Goal: Task Accomplishment & Management: Manage account settings

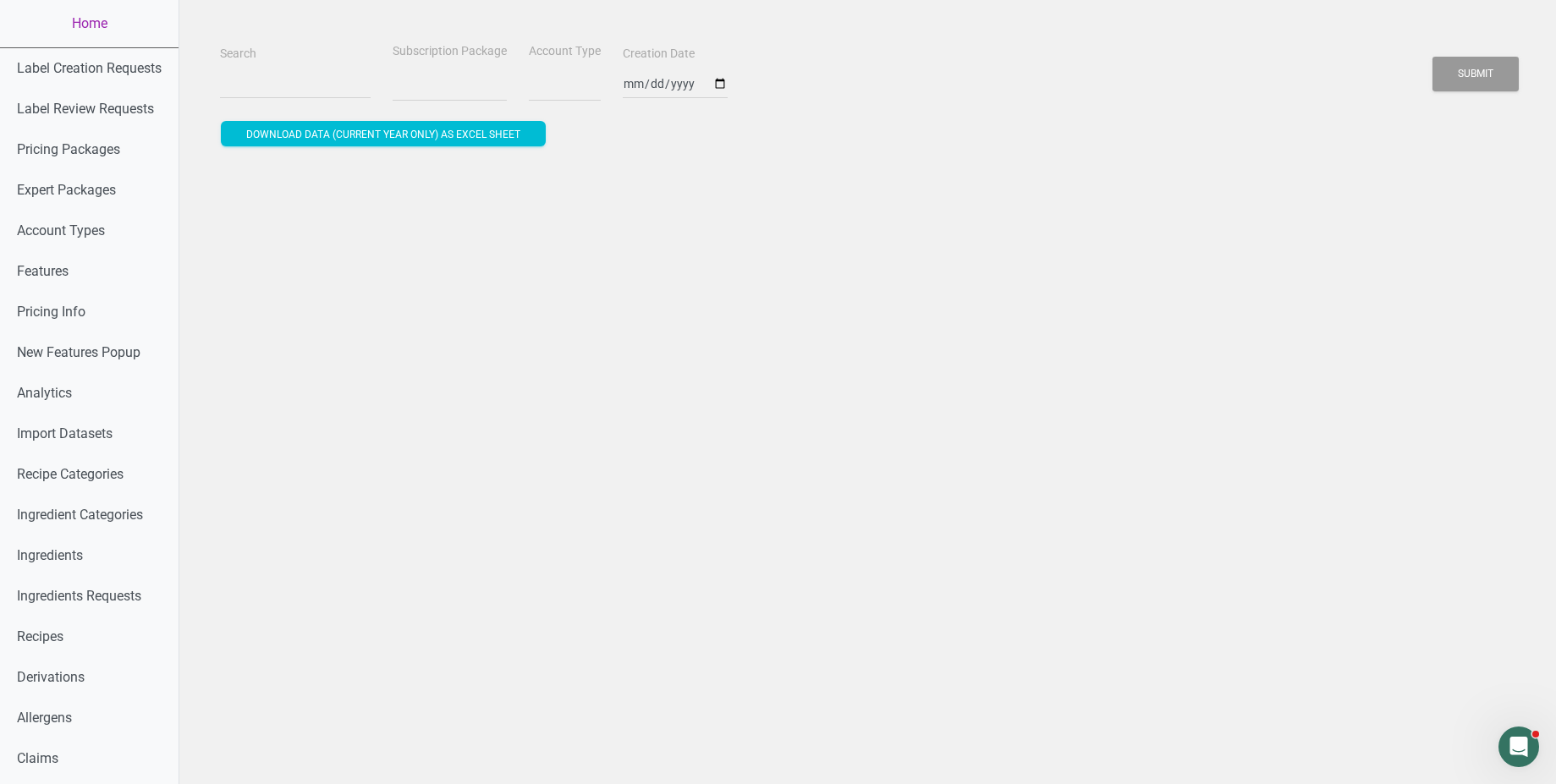
select select
click at [321, 94] on input "Search" at bounding box center [295, 83] width 151 height 31
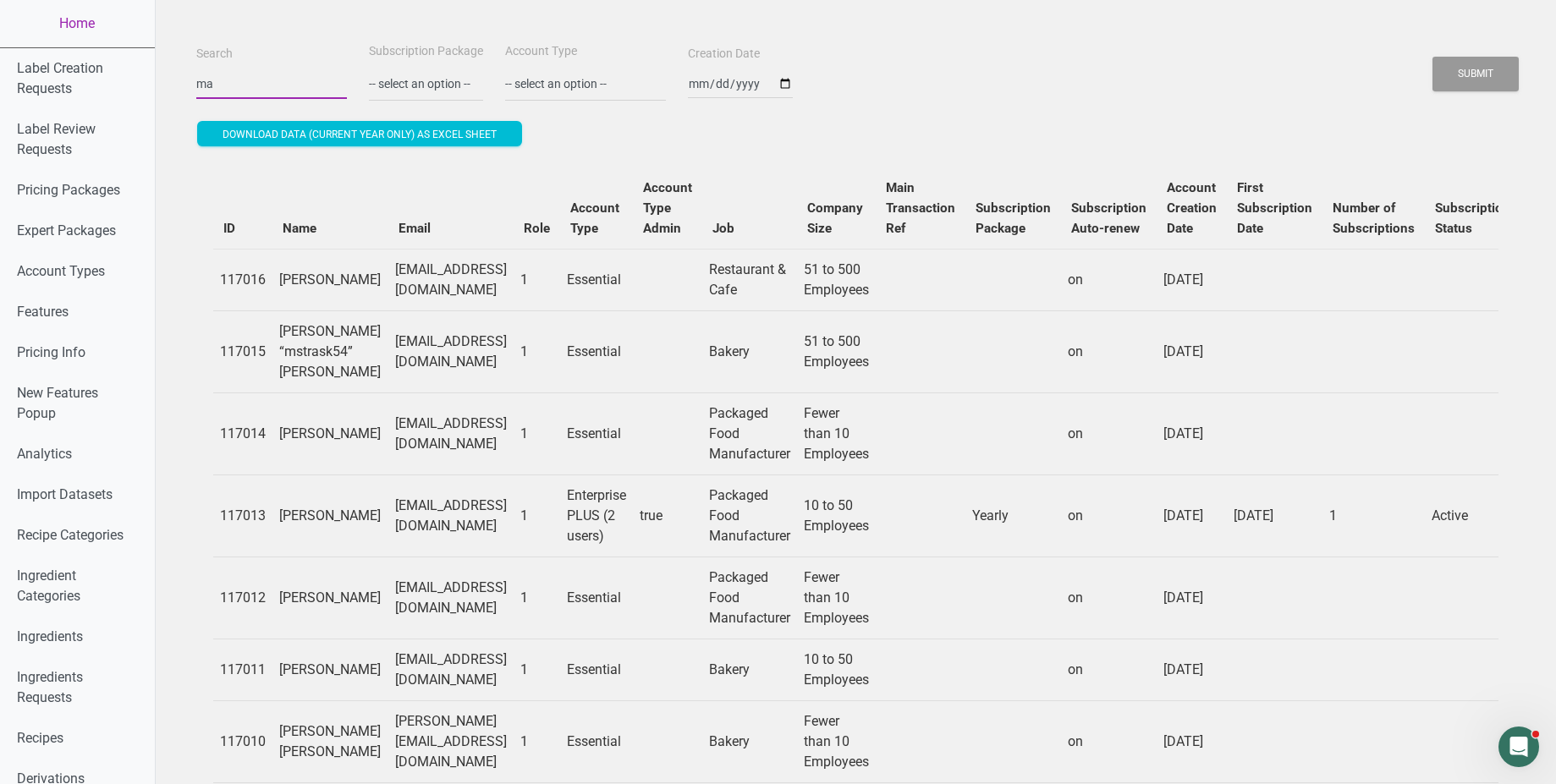
click at [219, 95] on input "ma" at bounding box center [272, 83] width 151 height 31
paste input "bryanjohnson"
type input "bryanjohnson"
click at [1433, 57] on button "Submit" at bounding box center [1475, 73] width 86 height 34
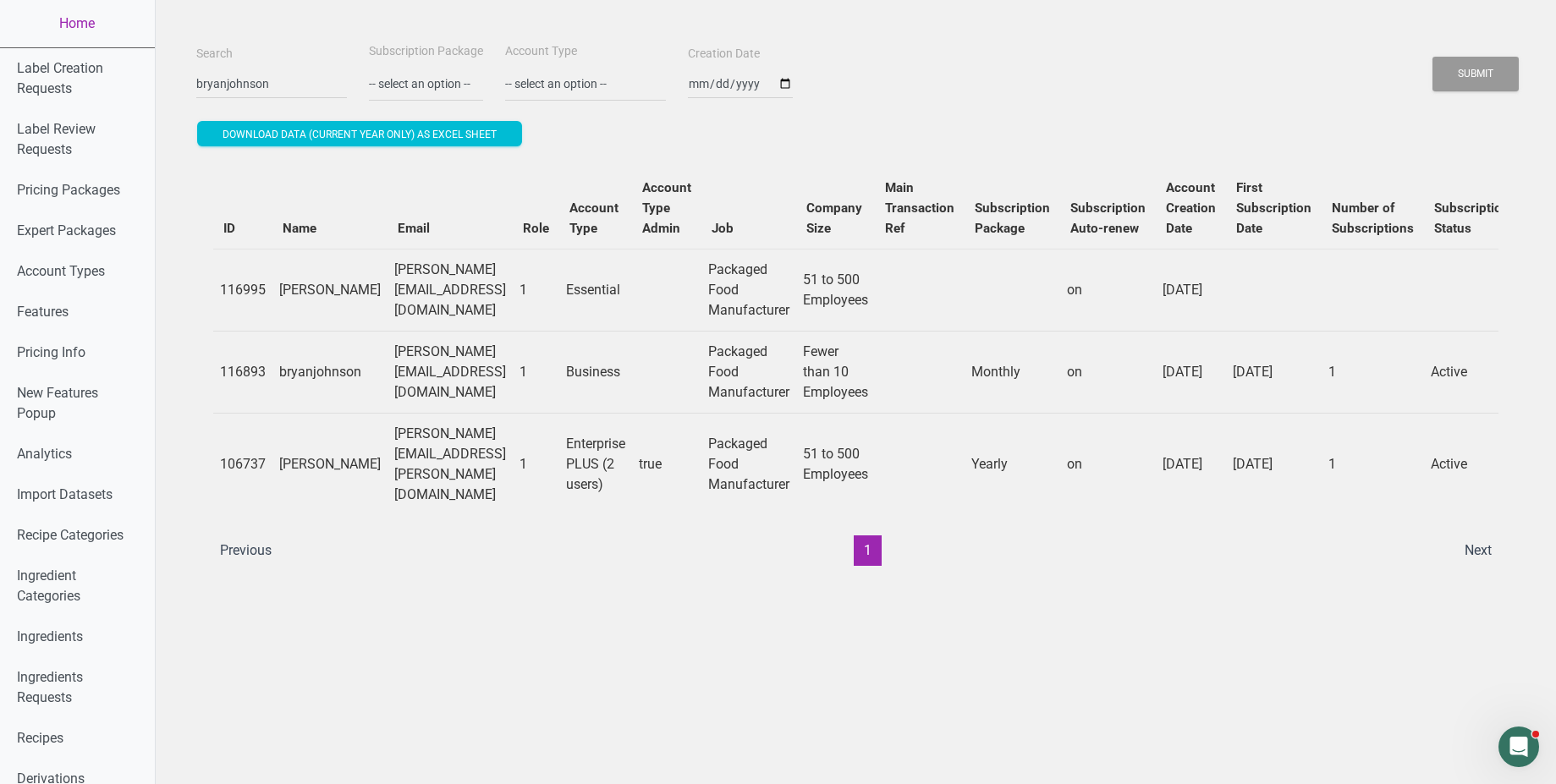
click at [482, 282] on td "maria@bryanjohnson.com" at bounding box center [449, 289] width 125 height 82
copy td "maria@bryanjohnson.com"
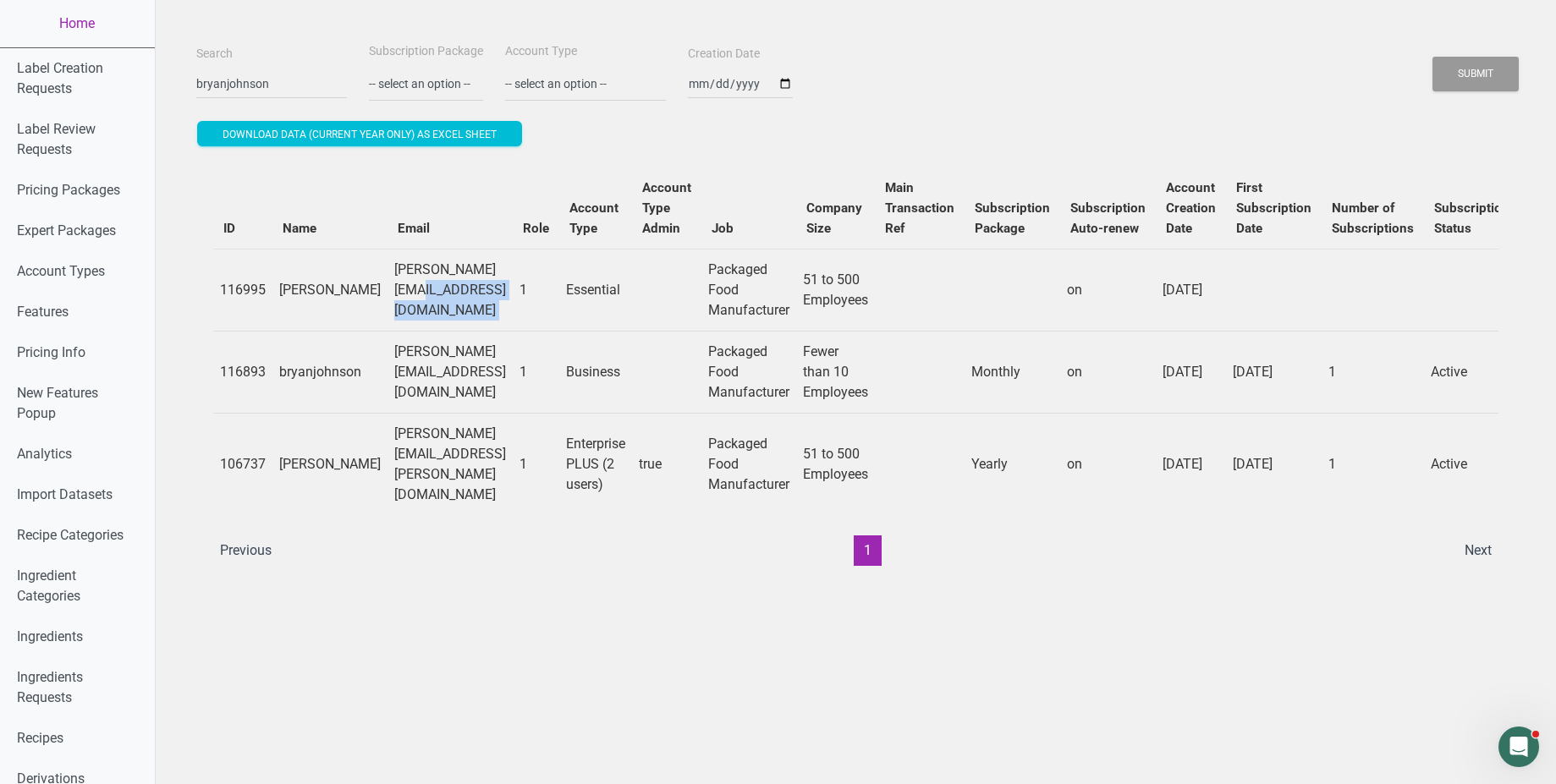
scroll to position [0, 473]
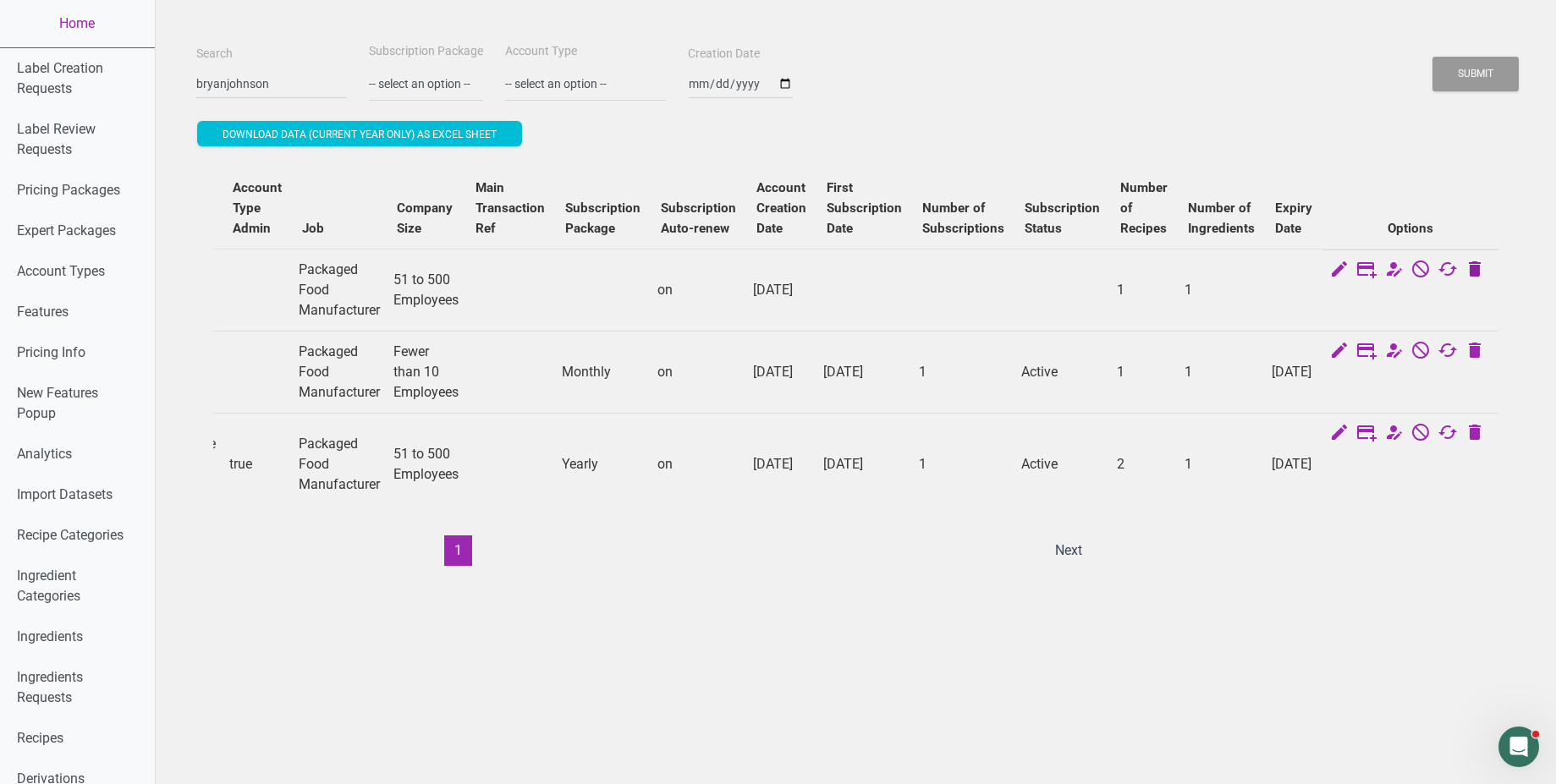
click at [1482, 272] on icon at bounding box center [1475, 271] width 20 height 24
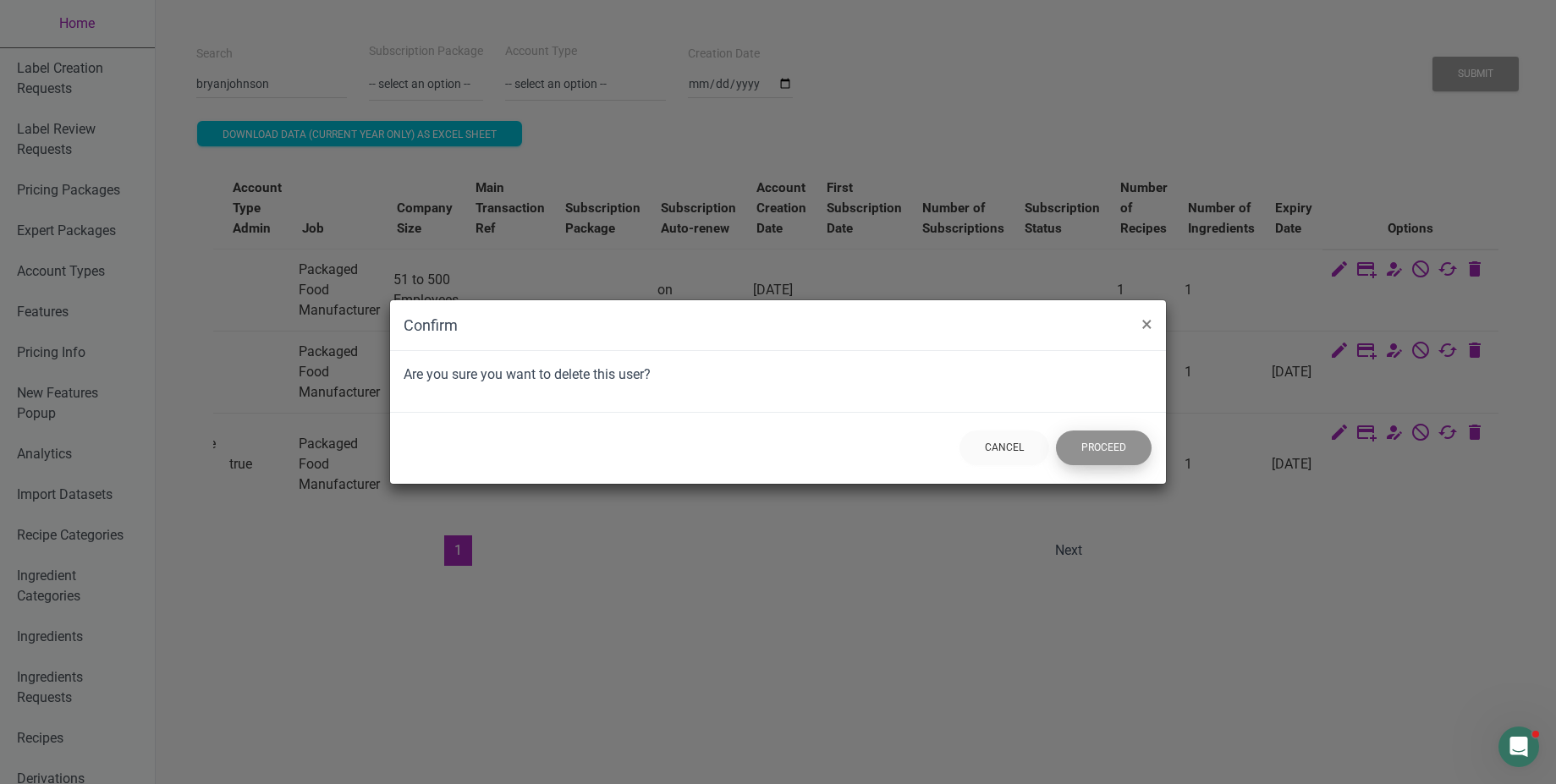
click at [1111, 459] on button "Proceed" at bounding box center [1104, 448] width 95 height 34
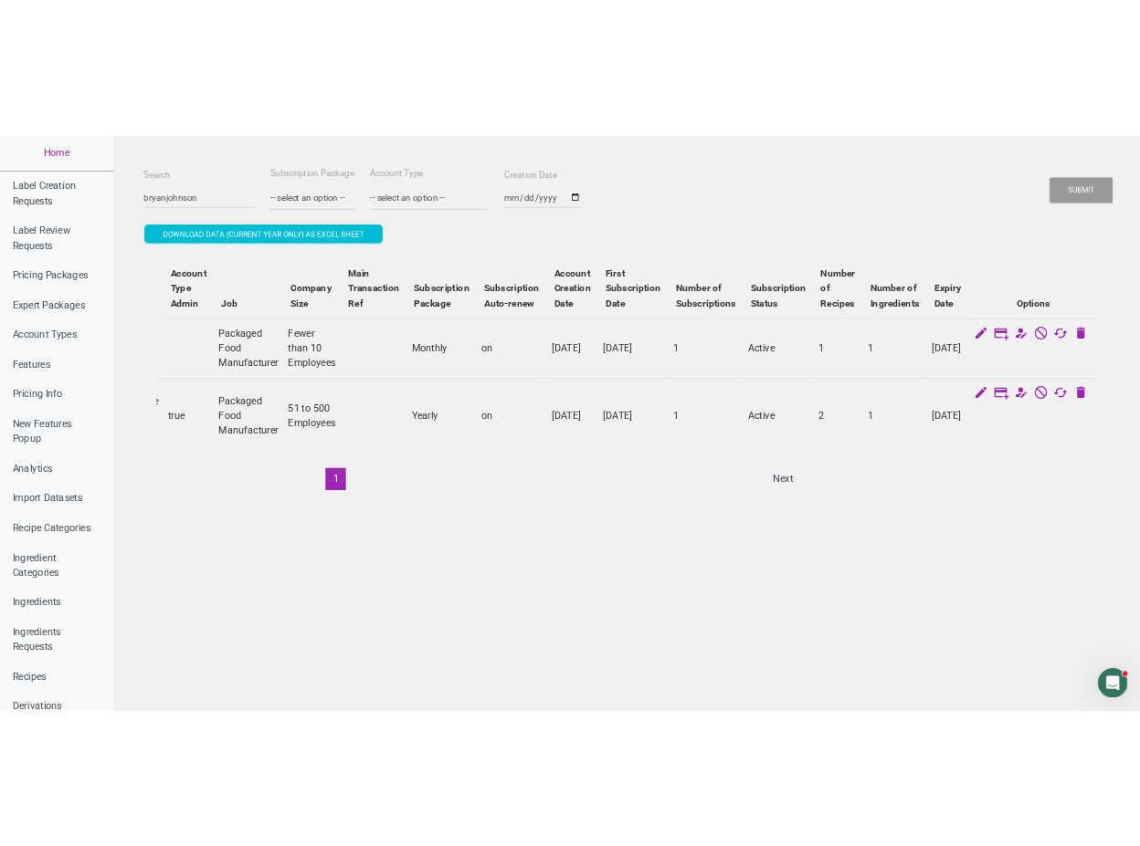
scroll to position [0, 0]
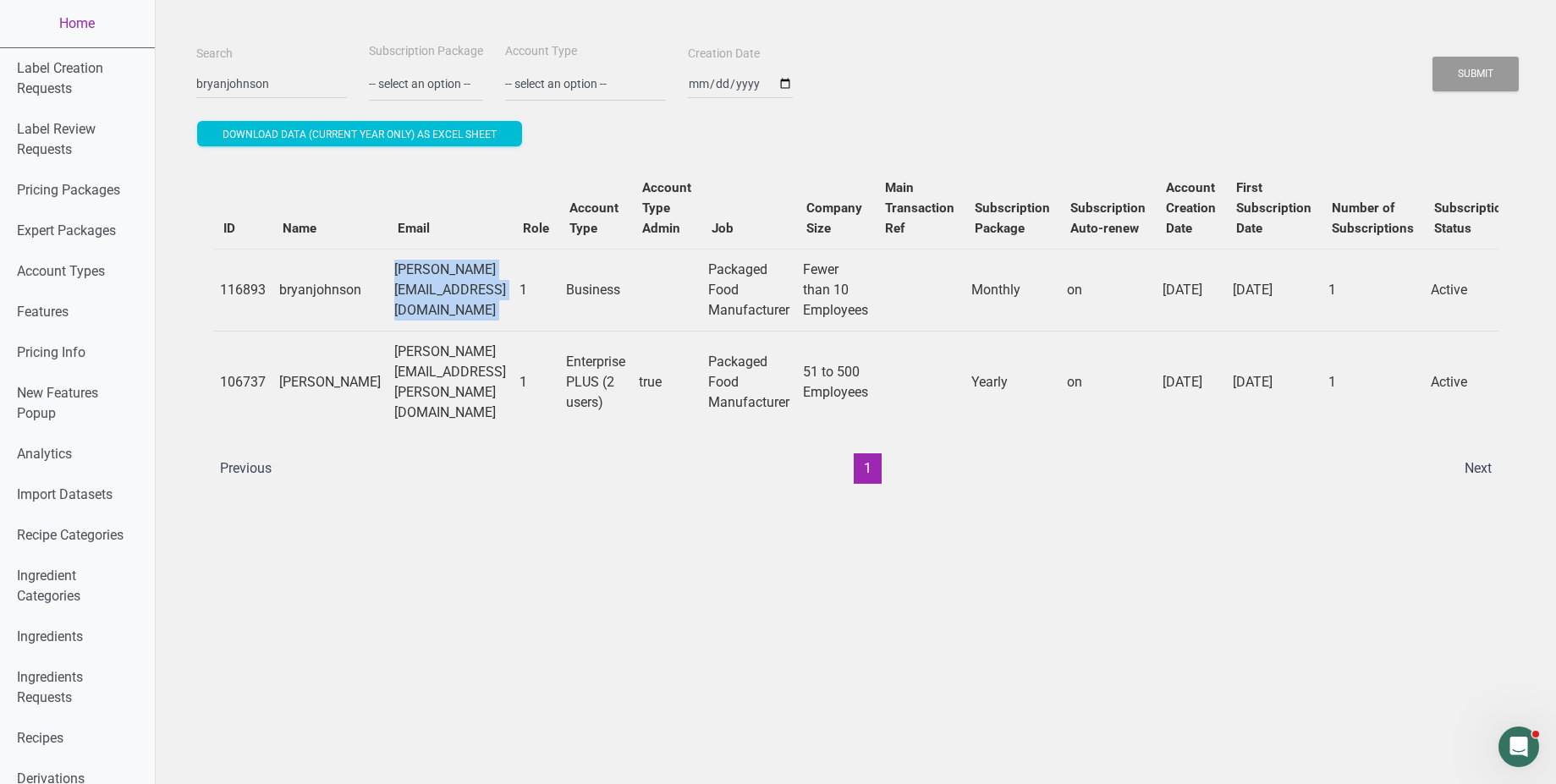
click at [440, 371] on td "tommy.burnett@bryanjohnson.com" at bounding box center [449, 382] width 125 height 102
click at [497, 374] on td "tommy.burnett@bryanjohnson.com" at bounding box center [449, 382] width 125 height 102
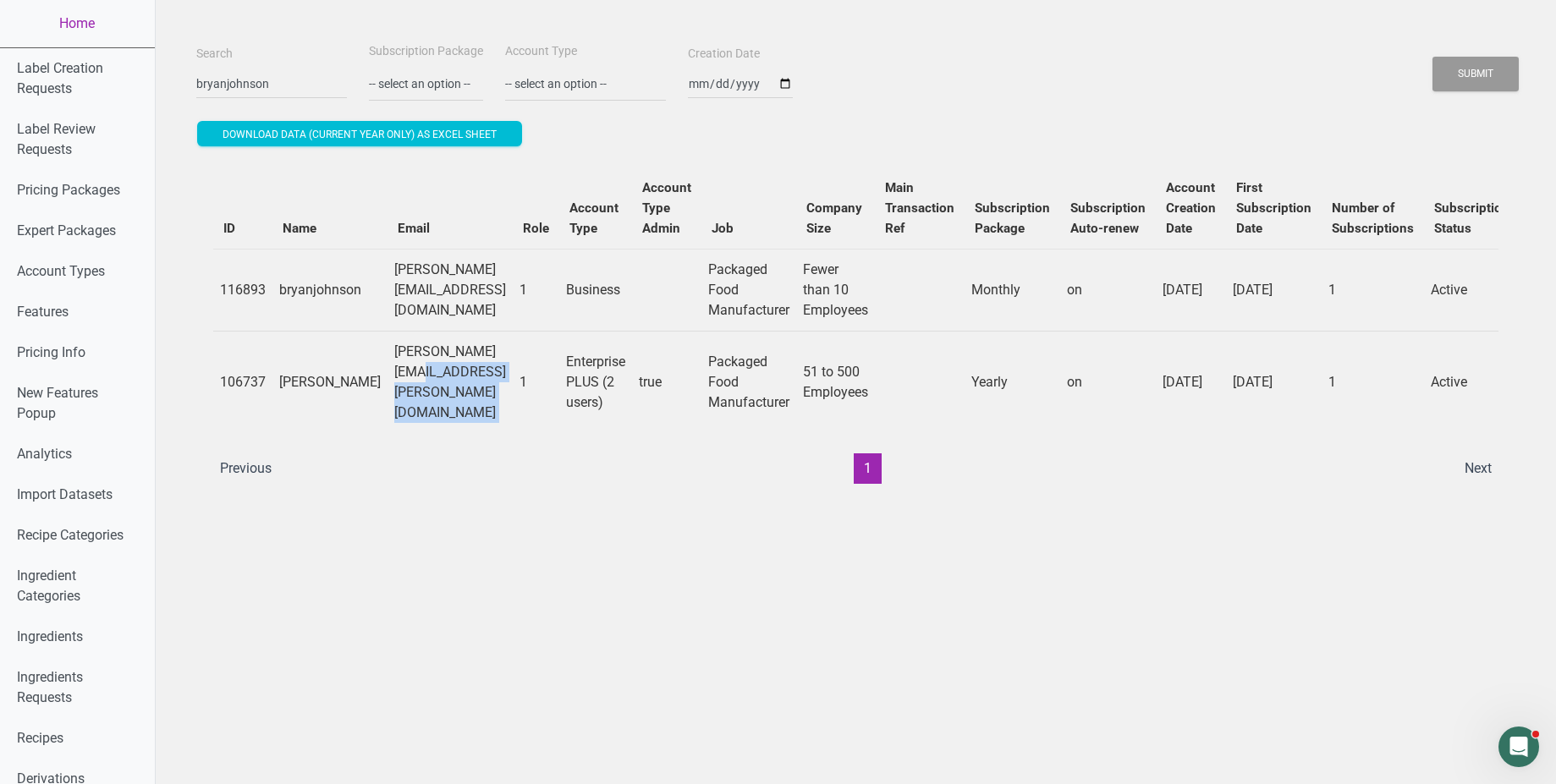
click at [497, 374] on td "tommy.burnett@bryanjohnson.com" at bounding box center [449, 382] width 125 height 102
copy td "tommy.burnett@bryanjohnson.com"
click at [234, 373] on td "106737" at bounding box center [243, 382] width 59 height 102
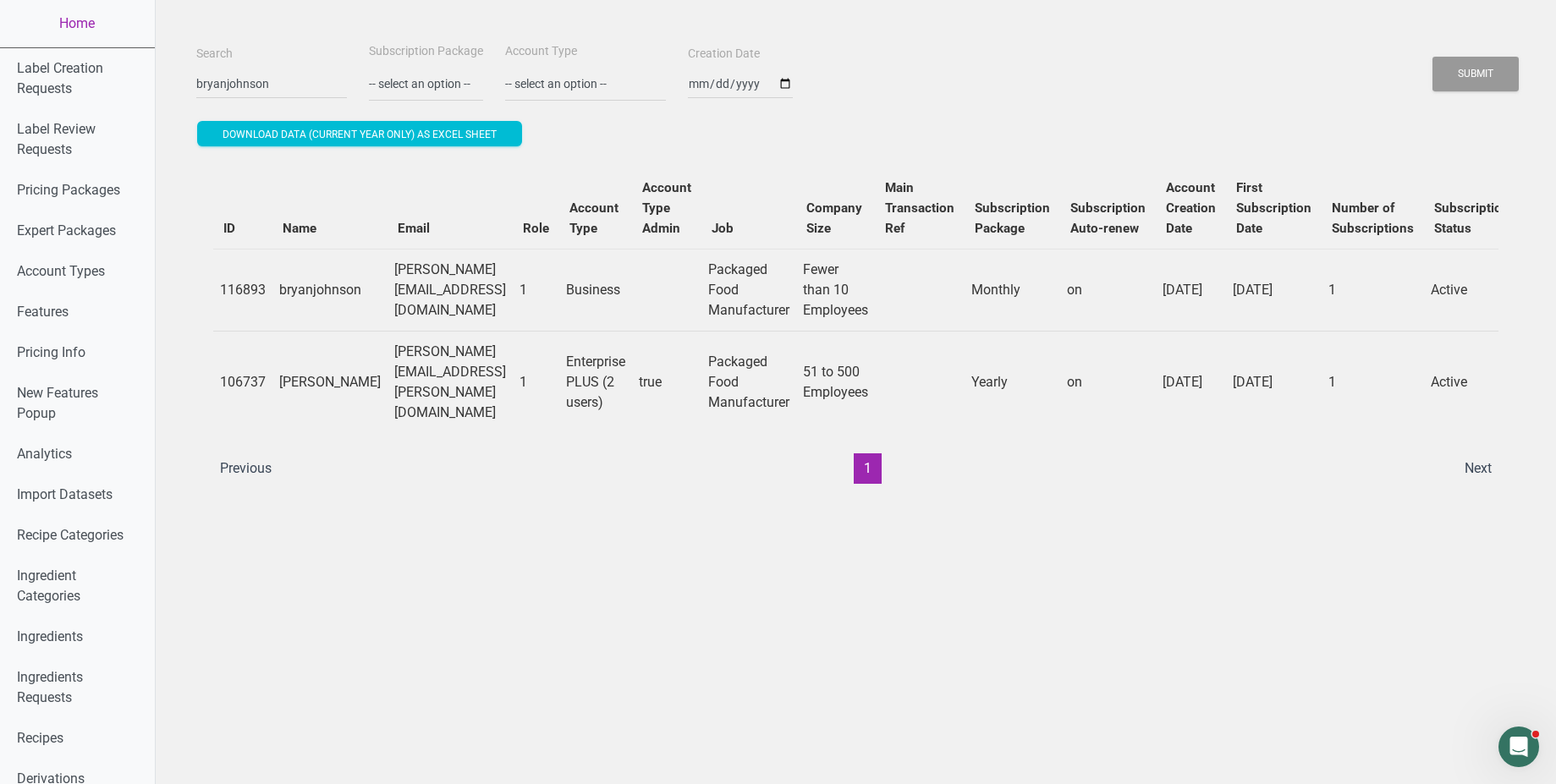
click at [234, 373] on td "106737" at bounding box center [243, 382] width 59 height 102
copy td "106737"
click at [74, 22] on link "Home" at bounding box center [77, 23] width 155 height 47
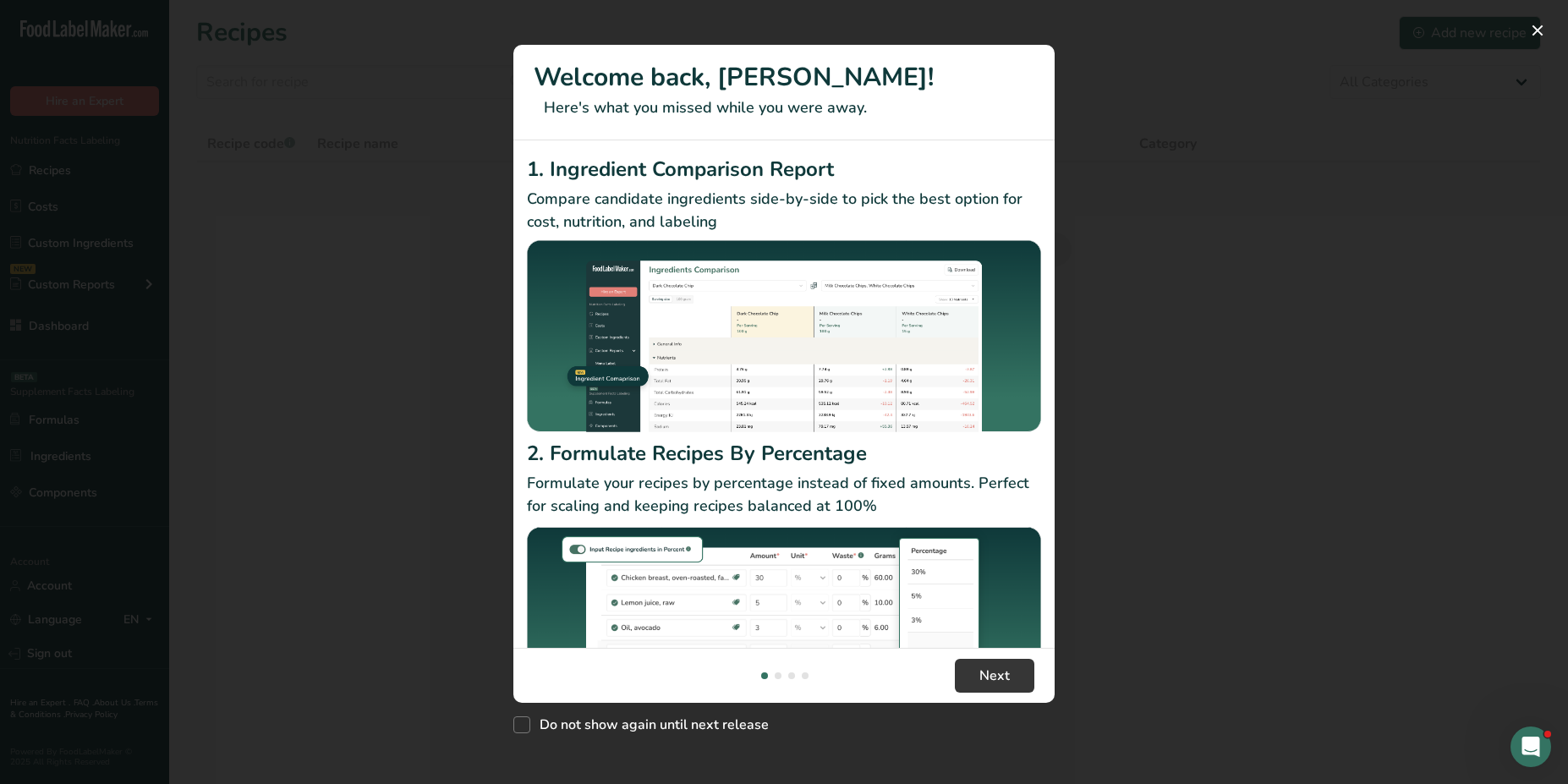
click at [269, 619] on div "New Features" at bounding box center [784, 392] width 1568 height 784
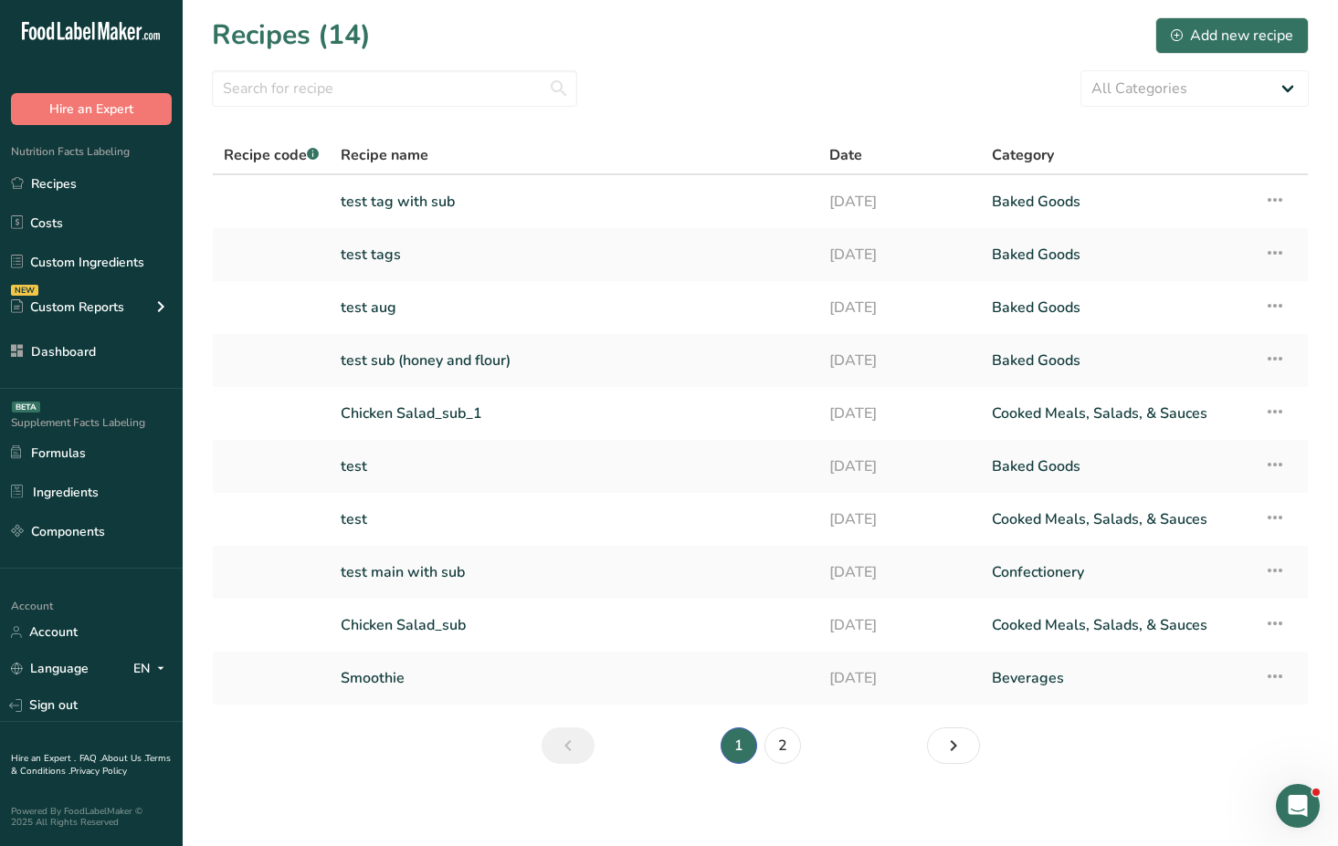
click at [535, 143] on th "Recipe name" at bounding box center [574, 156] width 489 height 38
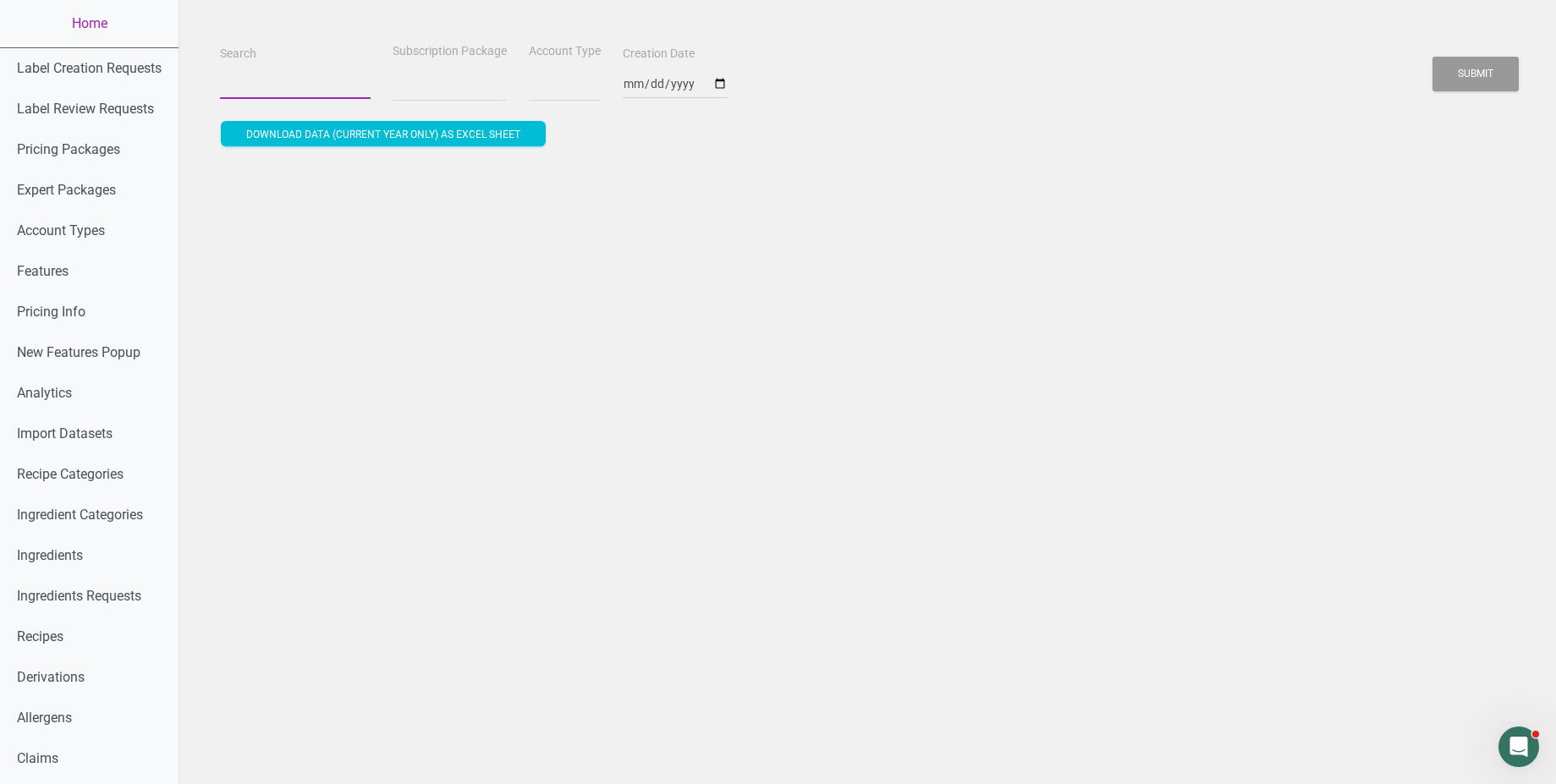
click at [257, 70] on input "Search" at bounding box center [295, 83] width 151 height 31
paste input "eyJ0eXAiOiJKV1QiLCJhbGciOiJIUzUxMiJ9.eyJpYXQiOjE3NTc2MDgyNzcsImp0aSI6InRva2VuIi…"
type input "eyJ0eXAiOiJKV1QiLCJhbGciOiJIUzUxMiJ9.eyJpYXQiOjE3NTc2MDgyNzcsImp0aSI6InRva2VuIi…"
select select
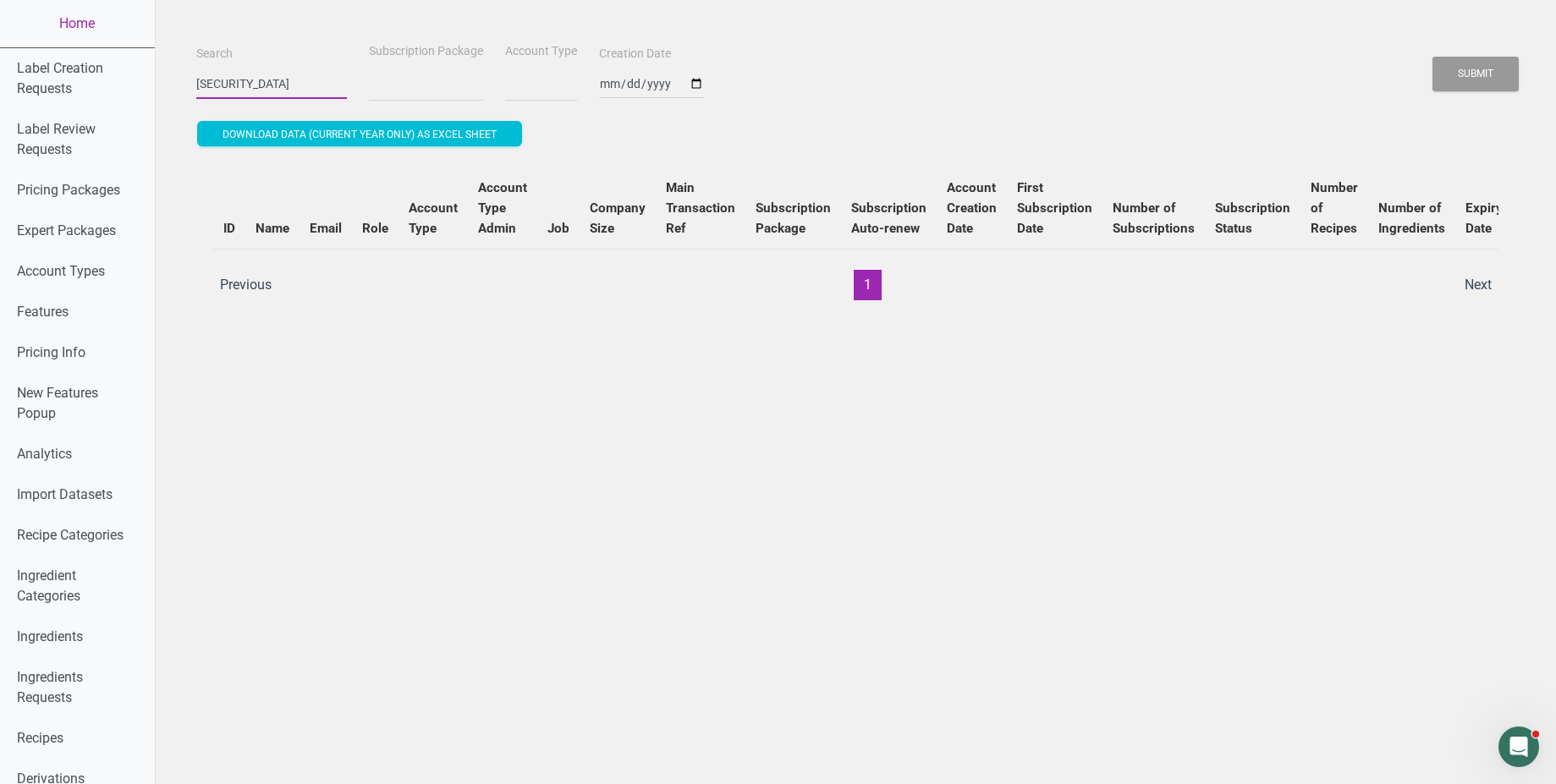
select select
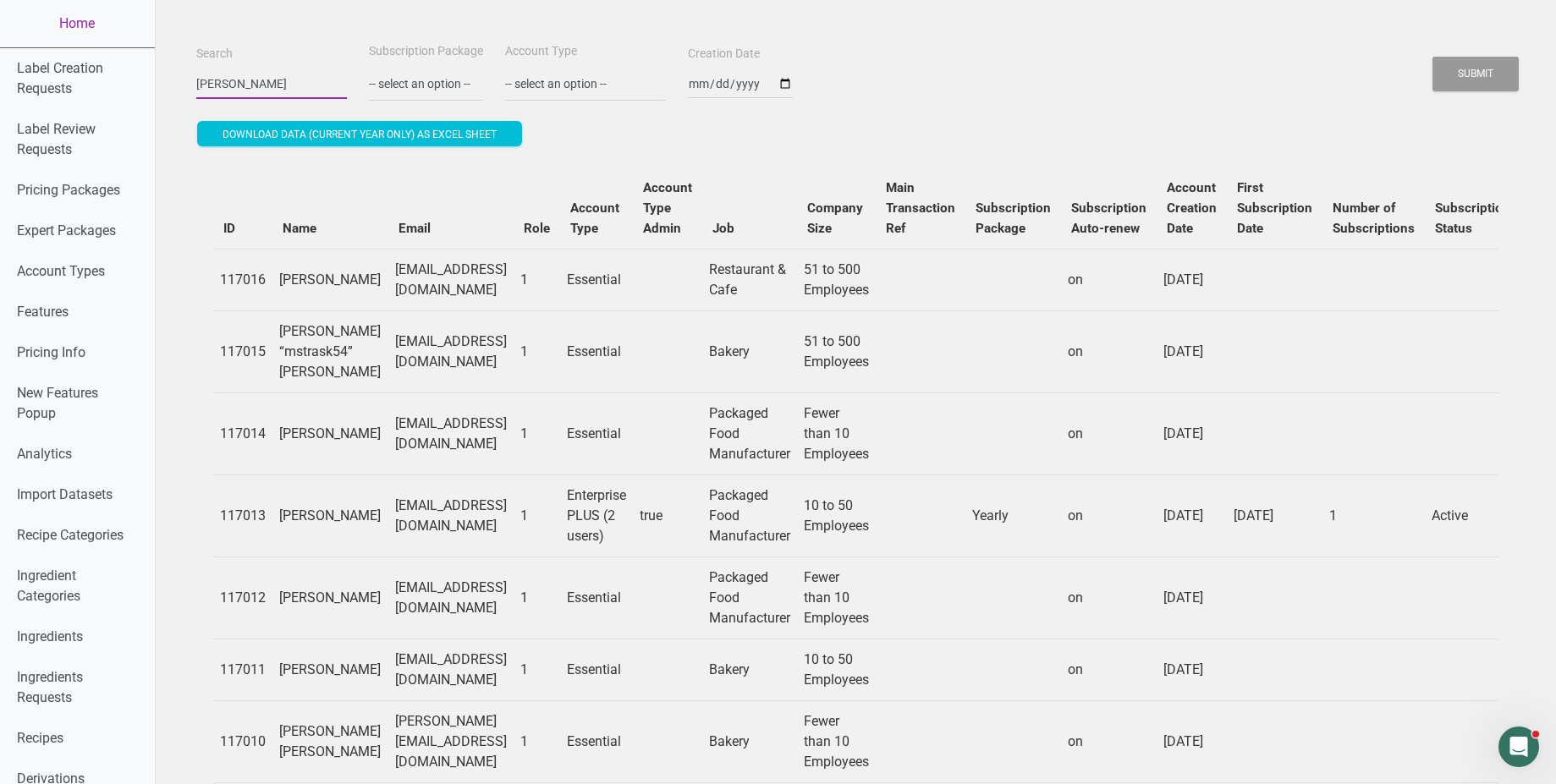
type input "maria"
click at [1433, 57] on button "Submit" at bounding box center [1475, 73] width 86 height 34
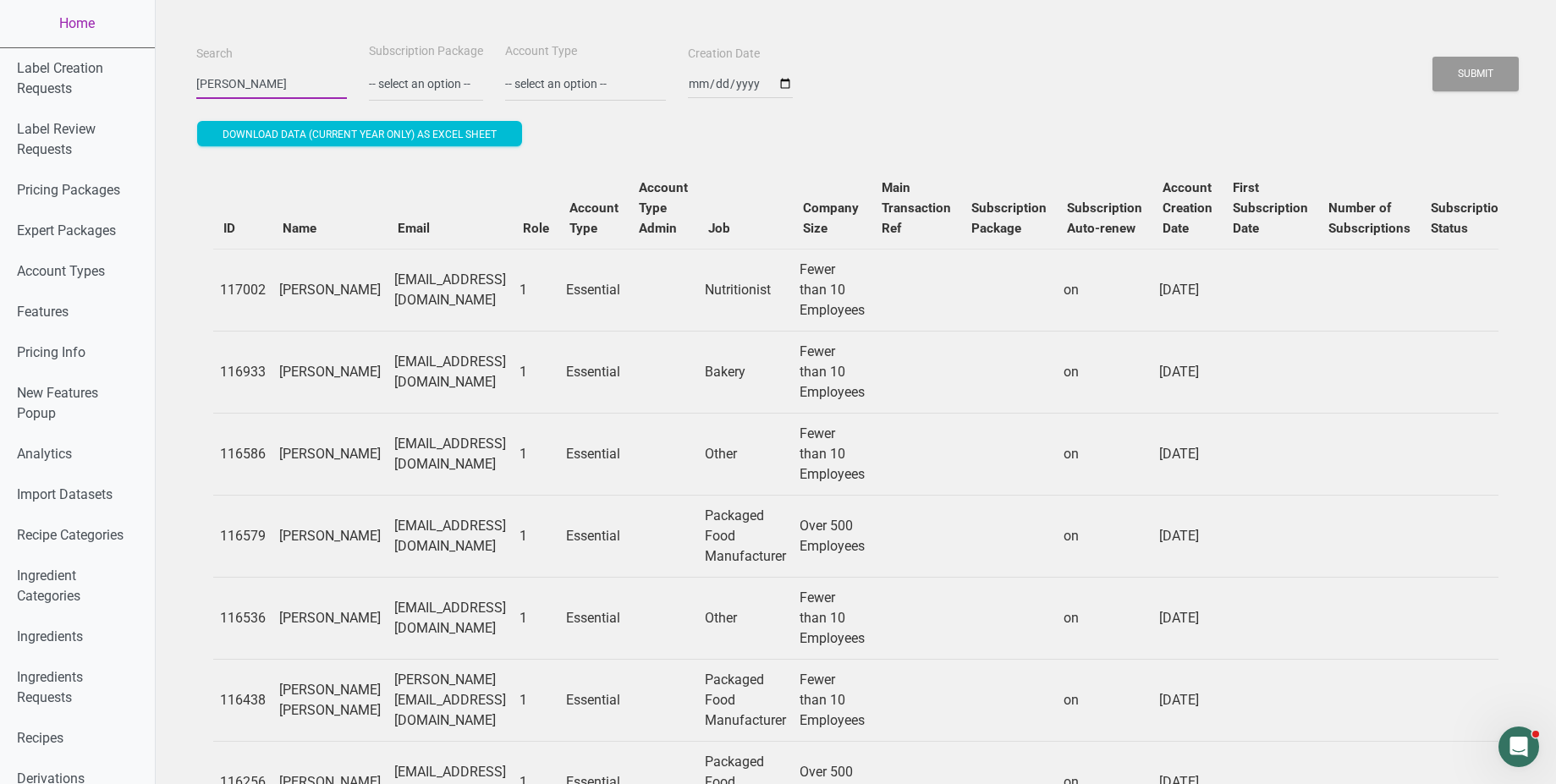
click at [257, 82] on input "maria" at bounding box center [272, 83] width 151 height 31
click at [227, 82] on input "Search" at bounding box center [272, 83] width 151 height 31
paste input "bryanjohnson"
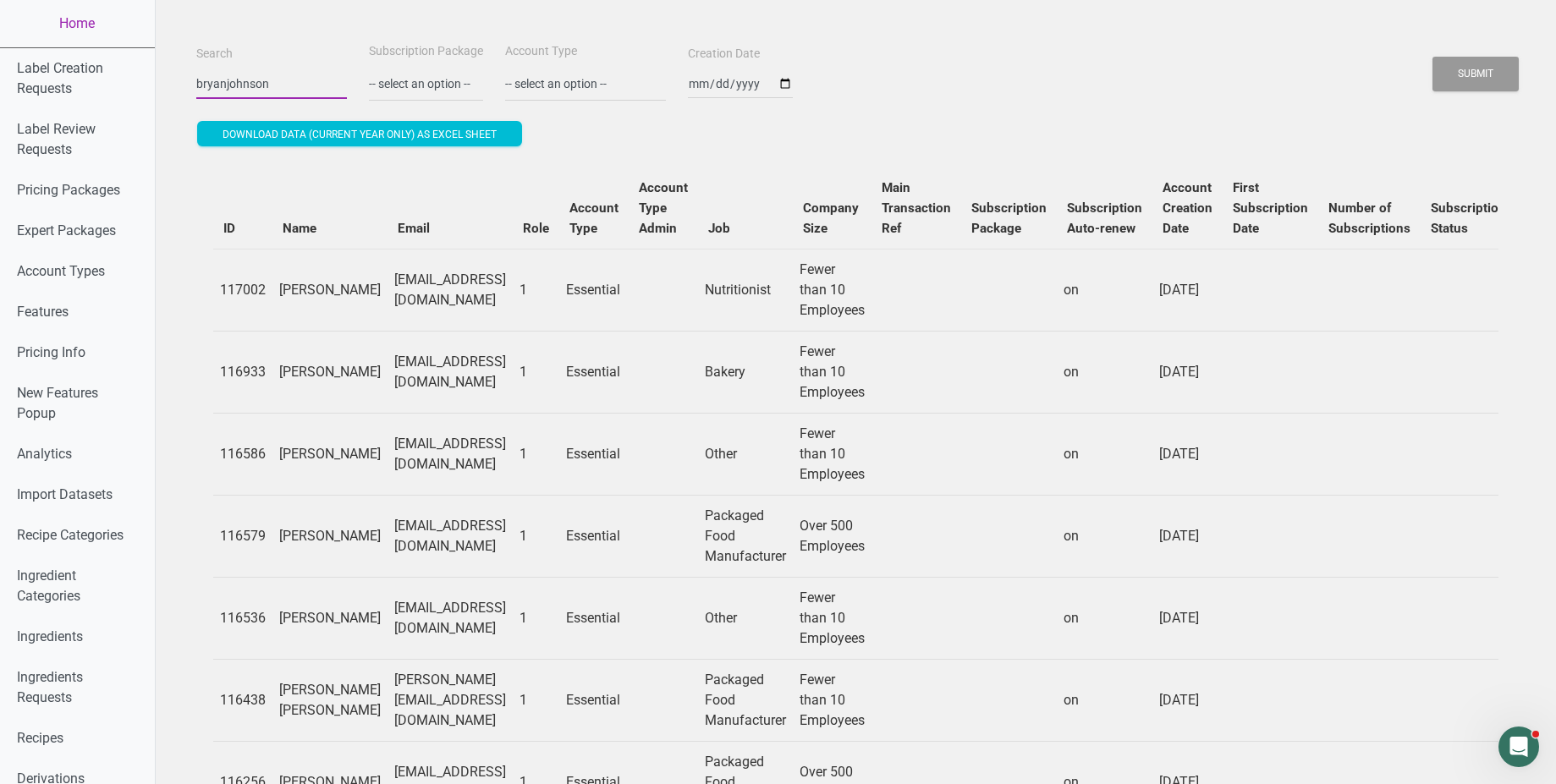
click at [1433, 57] on button "Submit" at bounding box center [1475, 73] width 86 height 34
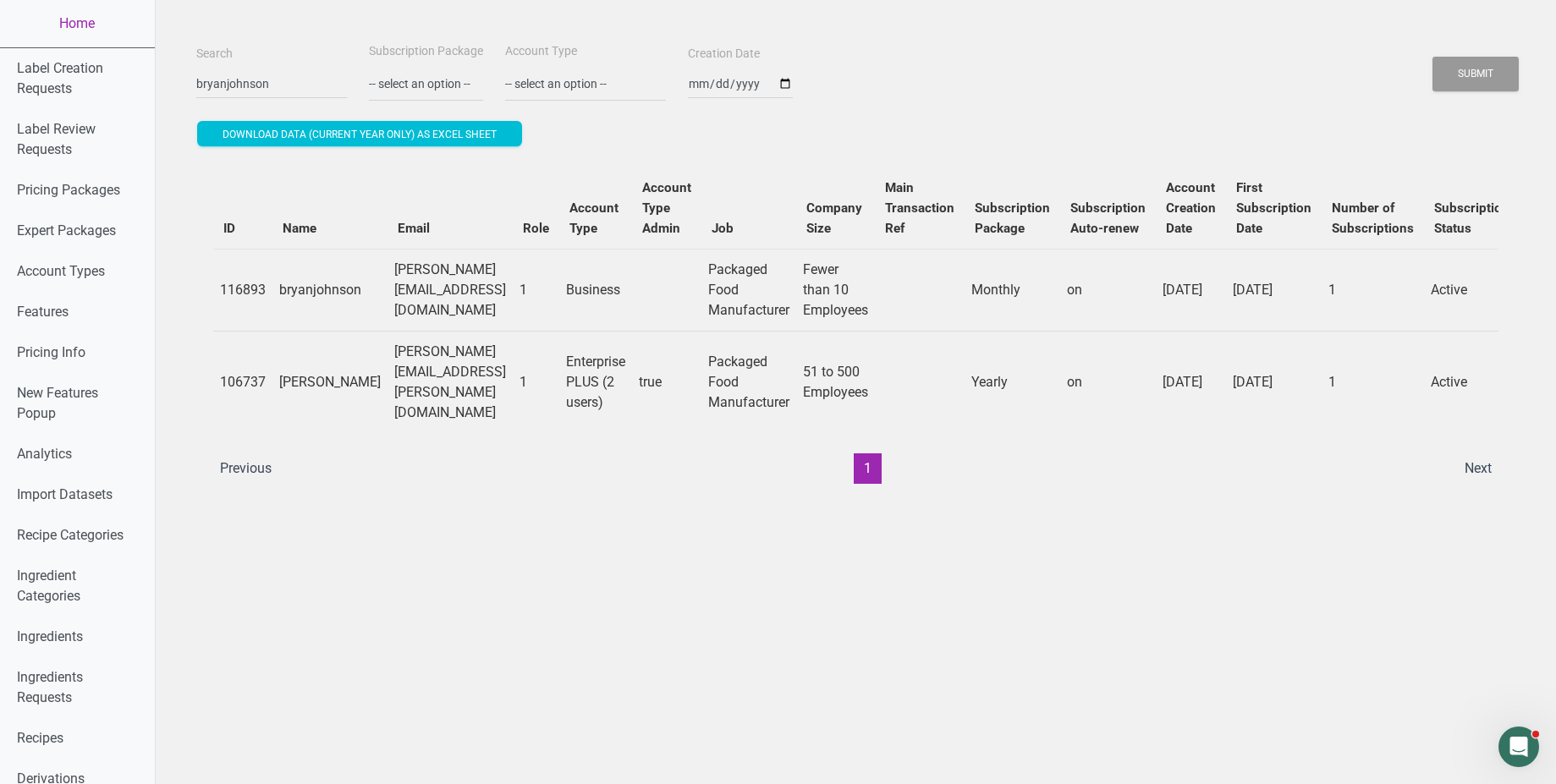
click at [449, 370] on td "[PERSON_NAME][EMAIL_ADDRESS][PERSON_NAME][DOMAIN_NAME]" at bounding box center [449, 382] width 125 height 102
copy td "[PERSON_NAME][EMAIL_ADDRESS][PERSON_NAME][DOMAIN_NAME]"
click at [258, 88] on input "bryanjohnson" at bounding box center [272, 83] width 151 height 31
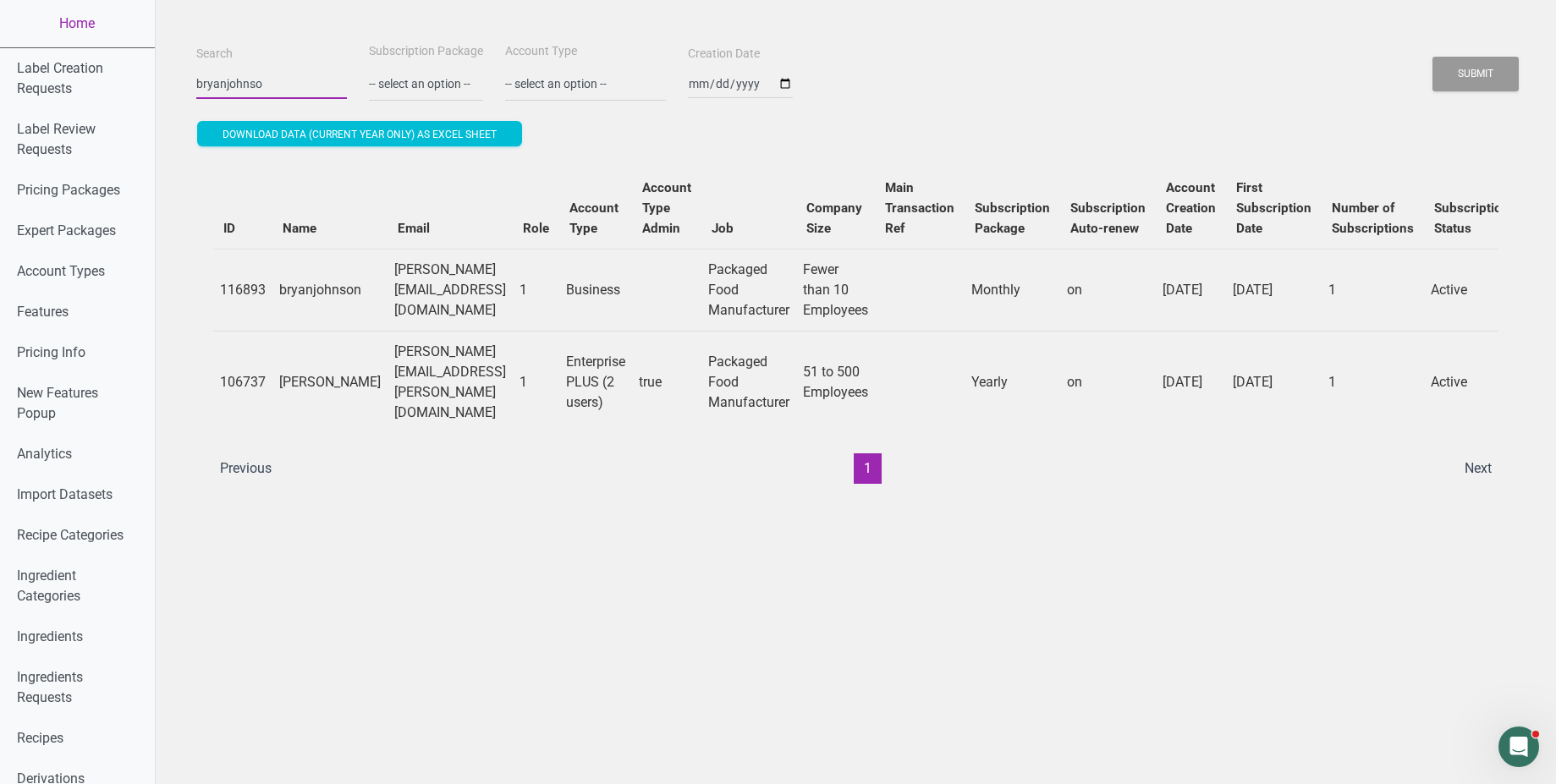
type input "bryanjohnso"
click at [1433, 57] on button "Submit" at bounding box center [1475, 73] width 86 height 34
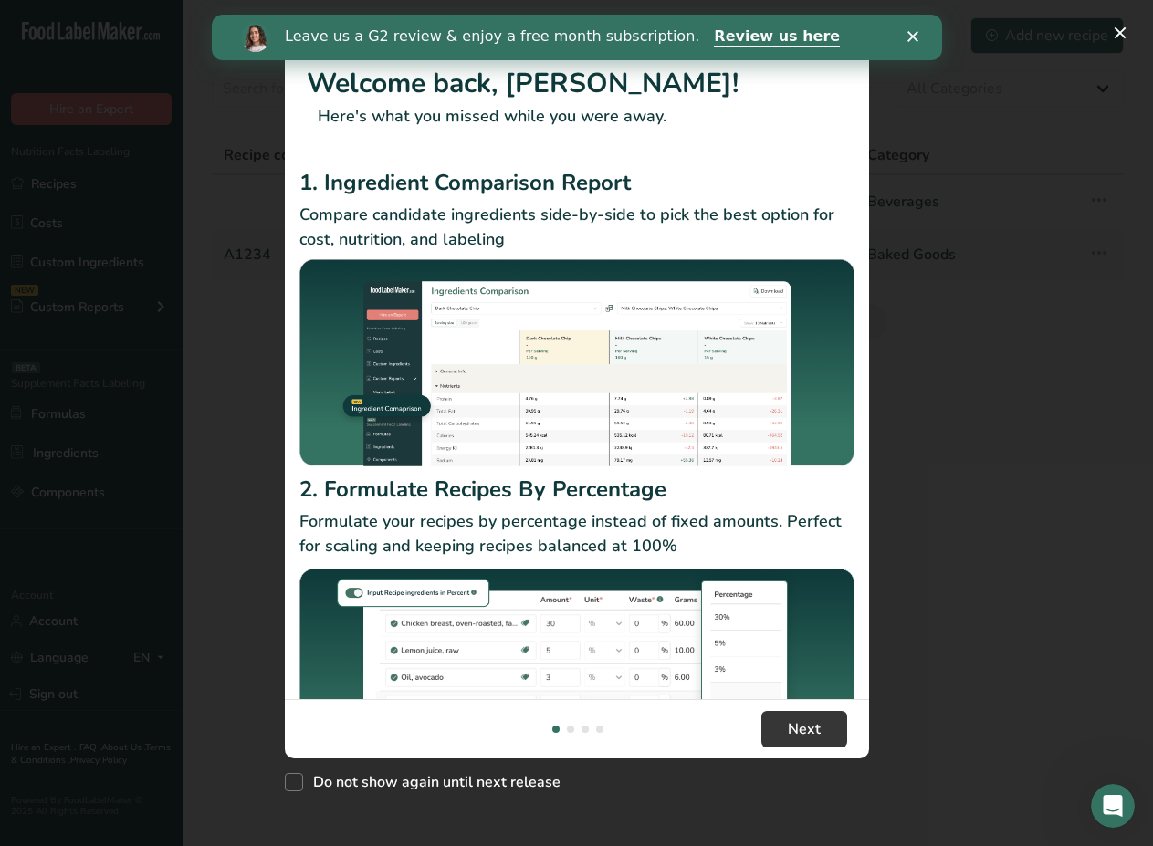
click at [268, 352] on div "New Features" at bounding box center [576, 423] width 1153 height 846
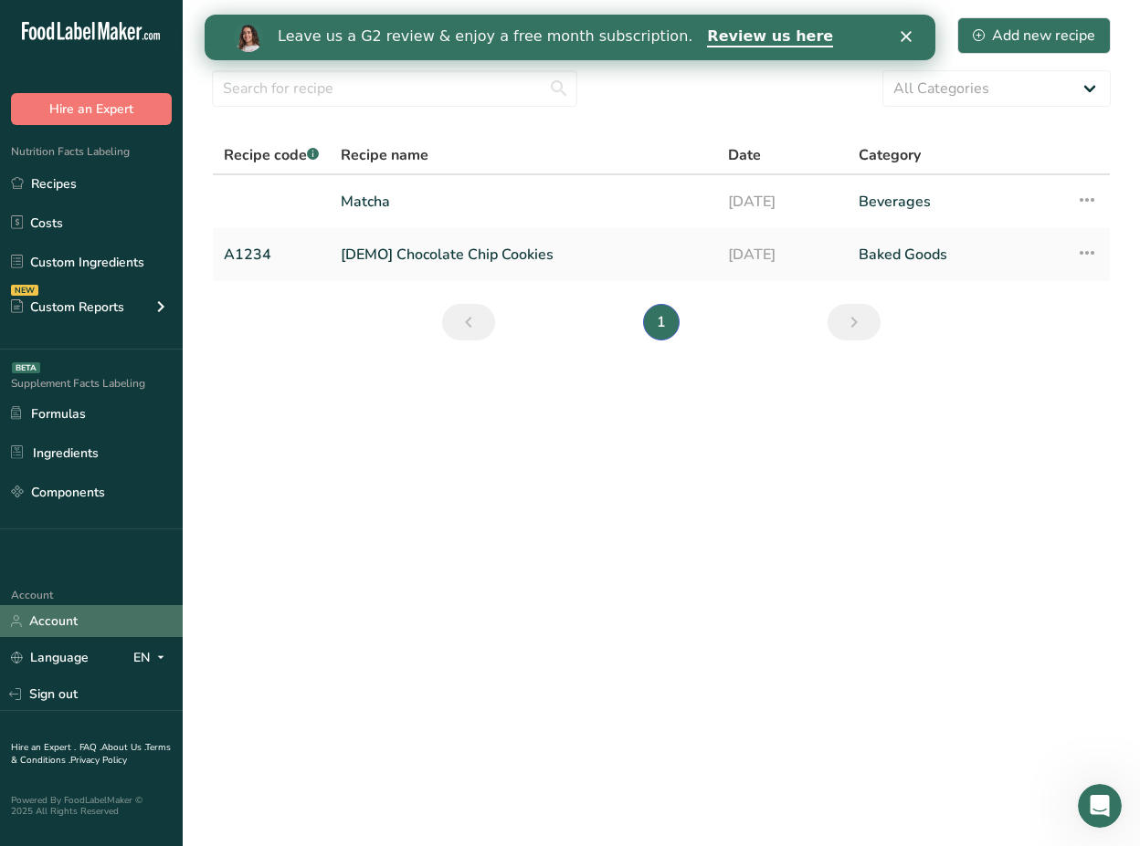
click at [113, 625] on link "Account" at bounding box center [91, 621] width 183 height 32
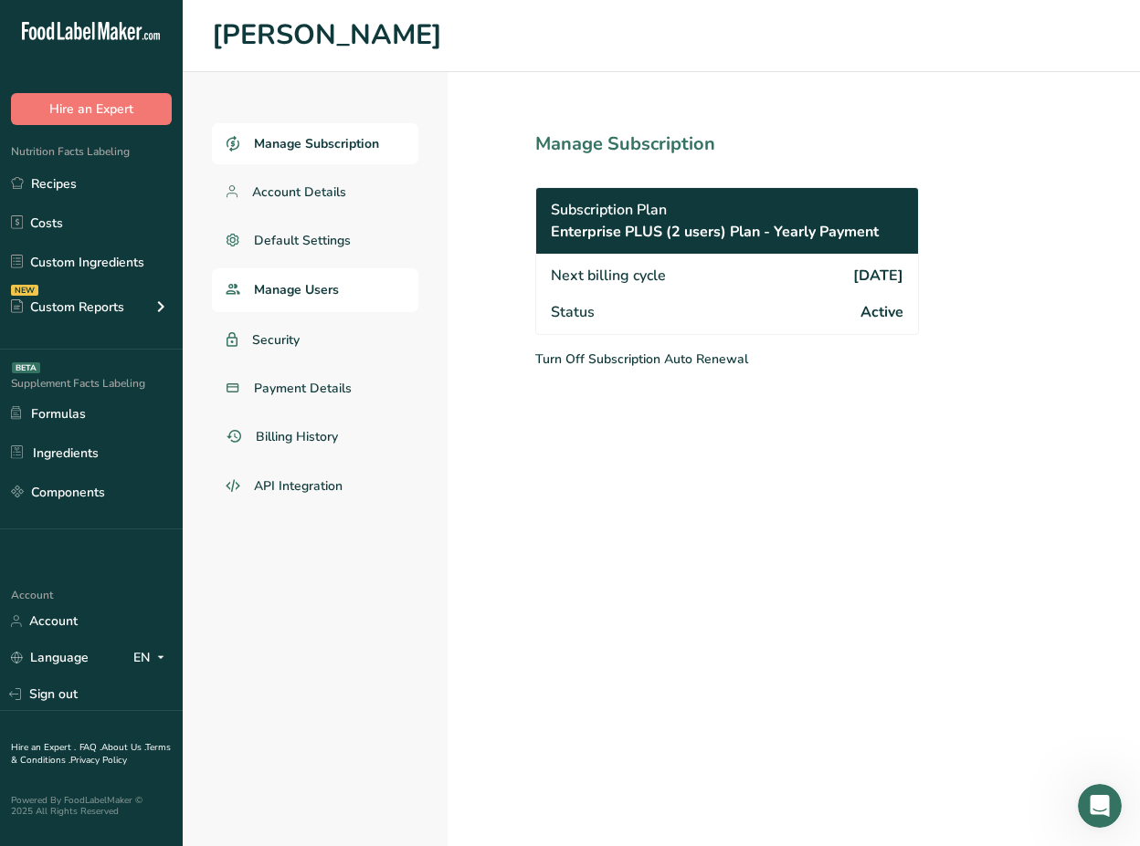
click at [330, 278] on link "Manage Users" at bounding box center [315, 290] width 206 height 44
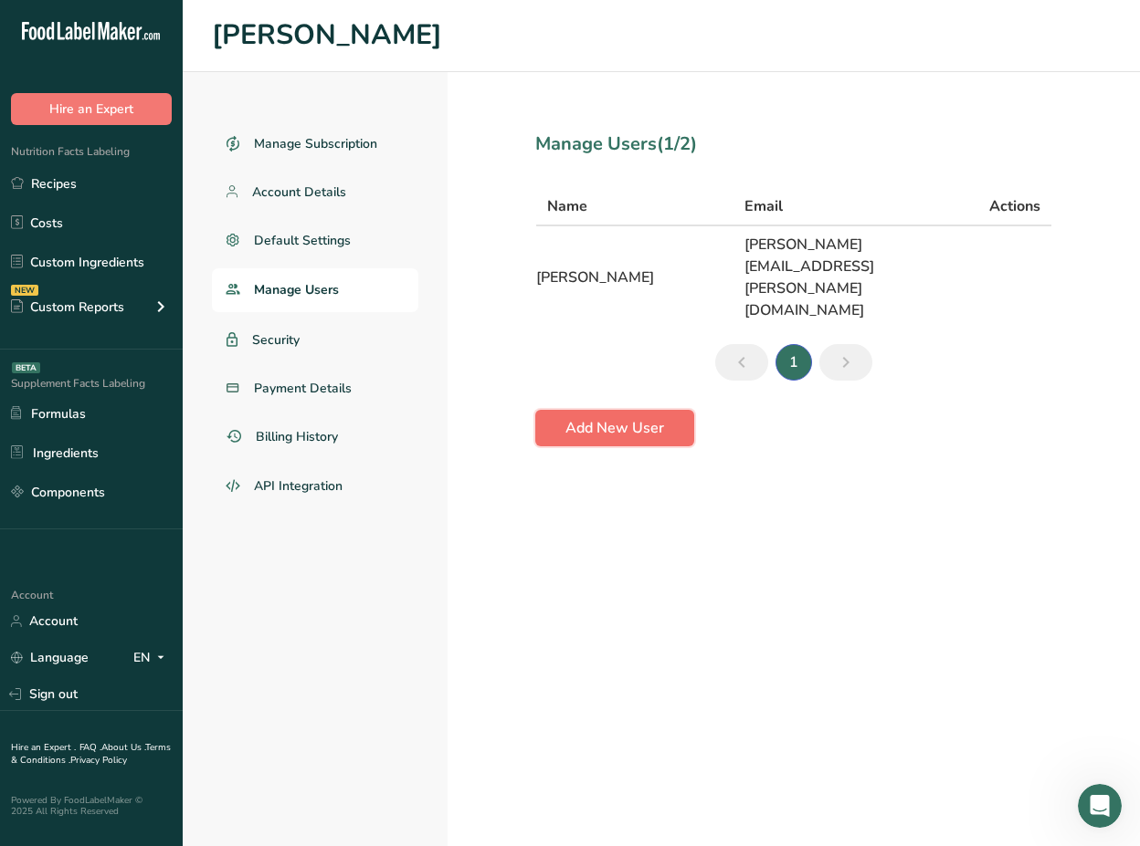
click at [677, 410] on button "Add New User" at bounding box center [614, 428] width 159 height 37
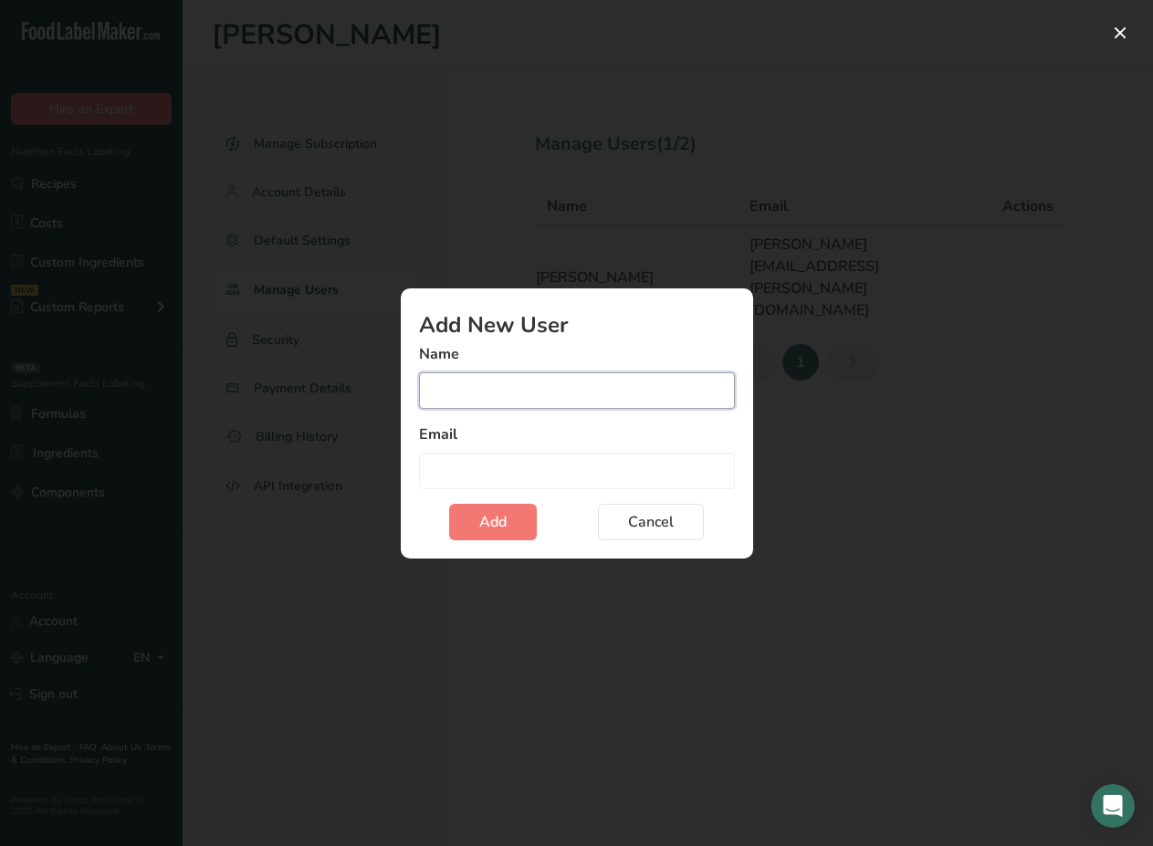
click at [568, 394] on input "Add user modal" at bounding box center [577, 391] width 316 height 37
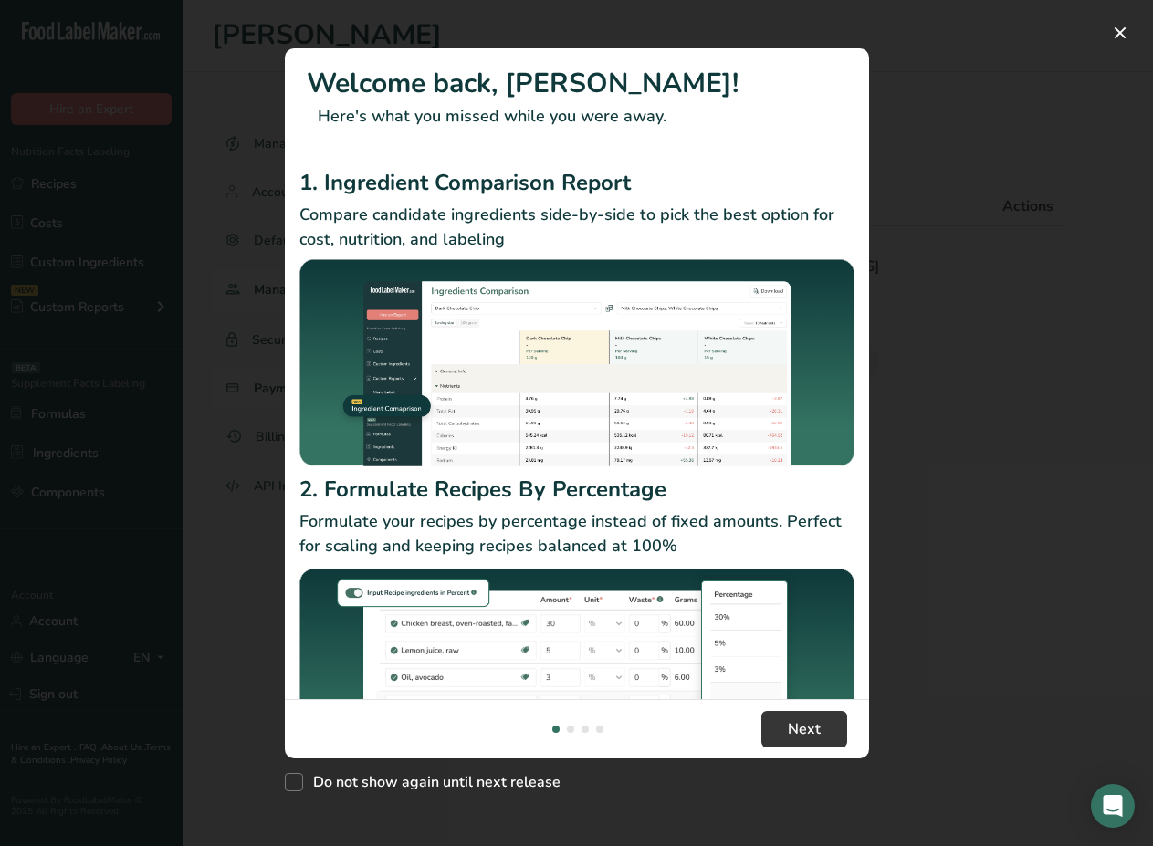
click at [321, 384] on div "1. Ingredient Comparison Report Compare candidate ingredients side-by-side to p…" at bounding box center [576, 319] width 555 height 307
click at [254, 399] on div "New Features" at bounding box center [576, 423] width 1153 height 846
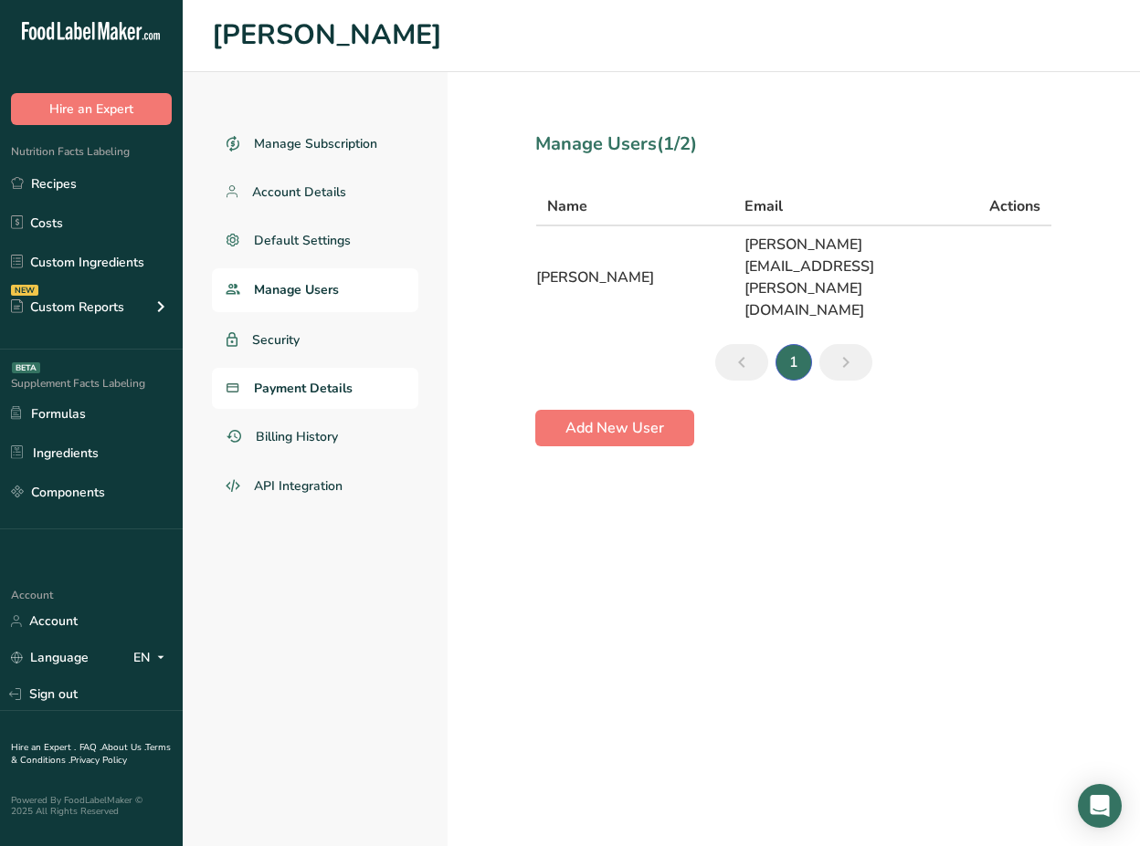
click at [282, 393] on span "Payment Details" at bounding box center [303, 388] width 99 height 19
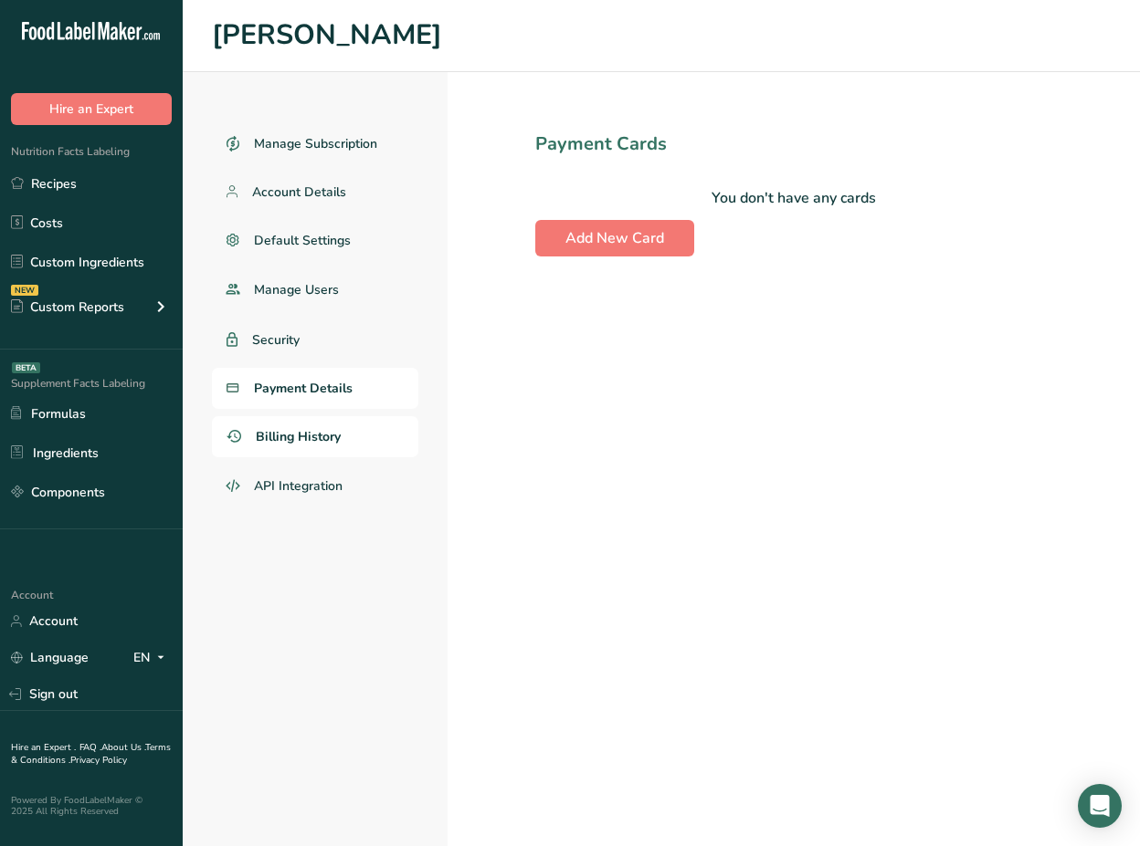
click at [298, 424] on link "Billing History" at bounding box center [315, 436] width 206 height 41
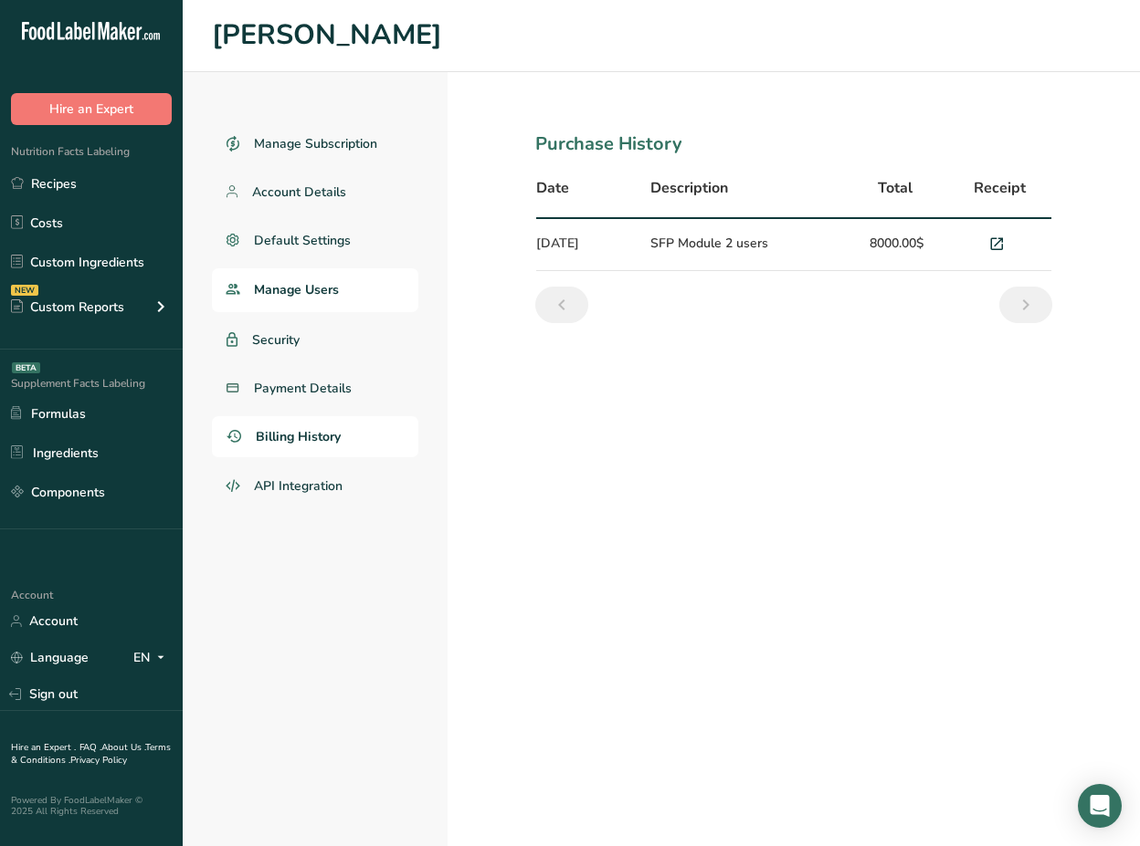
click at [332, 294] on span "Manage Users" at bounding box center [296, 289] width 85 height 19
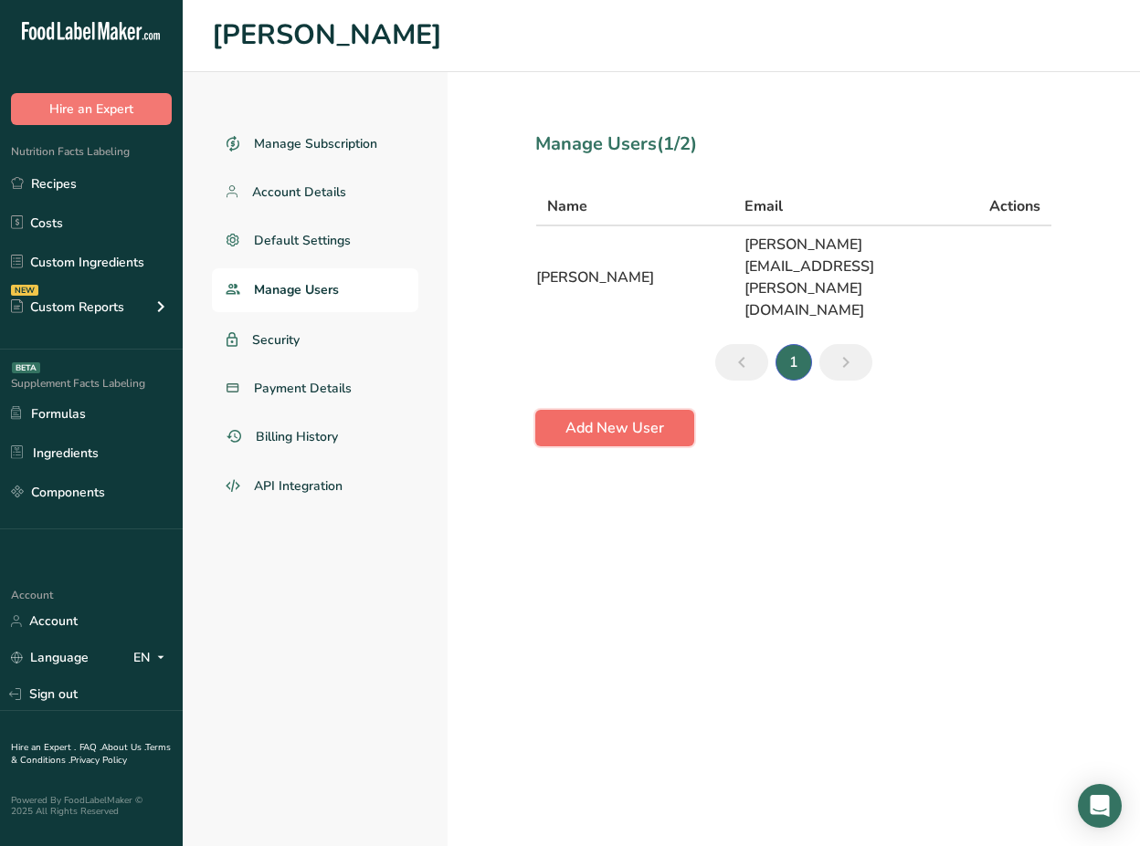
click at [671, 410] on button "Add New User" at bounding box center [614, 428] width 159 height 37
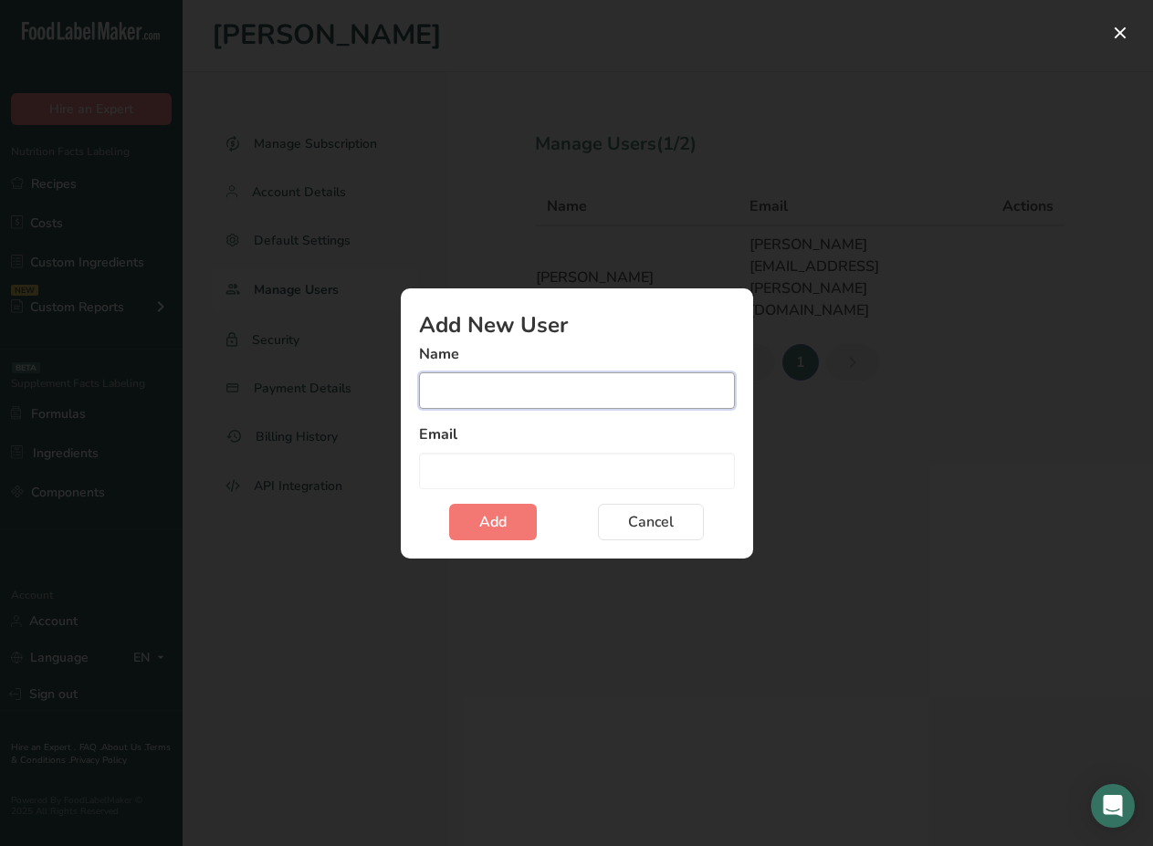
click at [587, 382] on input "Add user modal" at bounding box center [577, 391] width 316 height 37
paste input "eyJ0eXAiOiJKV1QiLCJhbGciOiJIUzUxMiJ9.eyJpYXQiOjE3NTc2MDgyNzcsImp0aSI6InRva2VuIi…"
type input "eyJ0eXAiOiJKV1QiLCJhbGciOiJIUzUxMiJ9.eyJpYXQiOjE3NTc2MDgyNzcsImp0aSI6InRva2VuIi…"
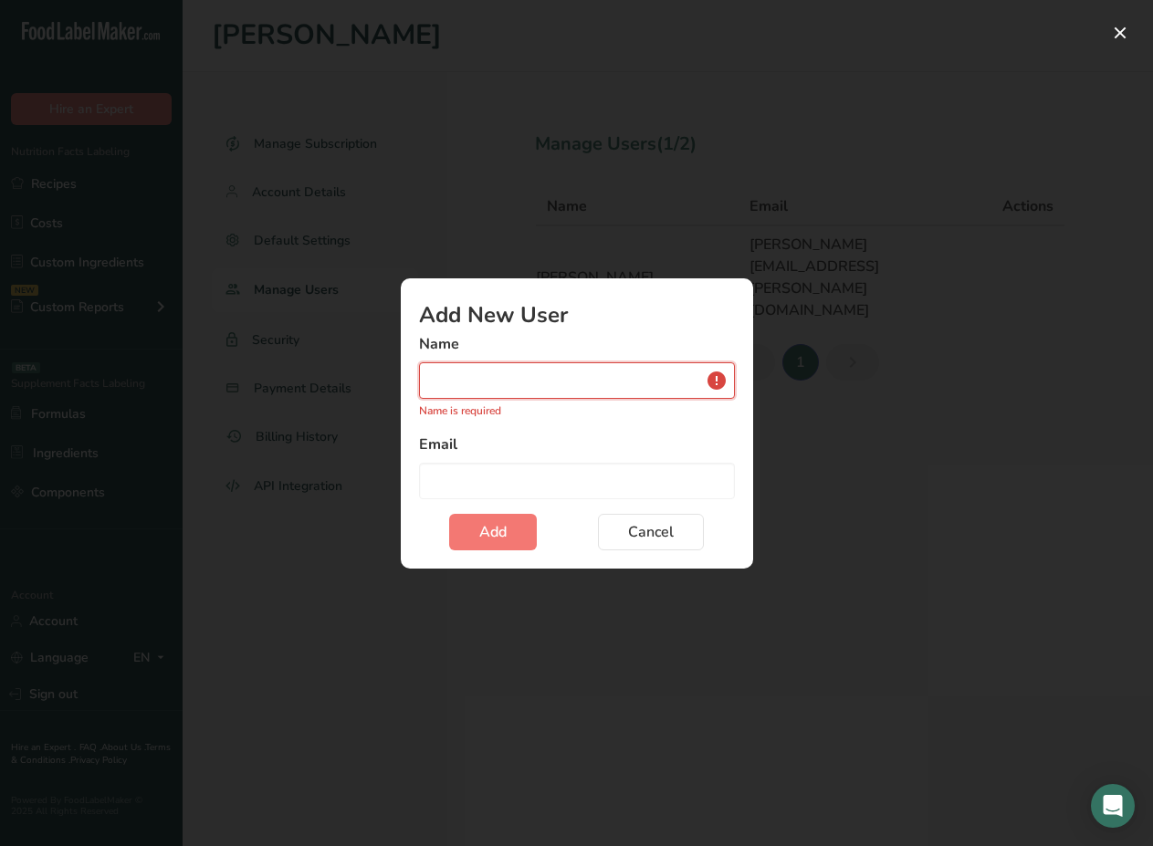
paste input "Maria Casamatta"
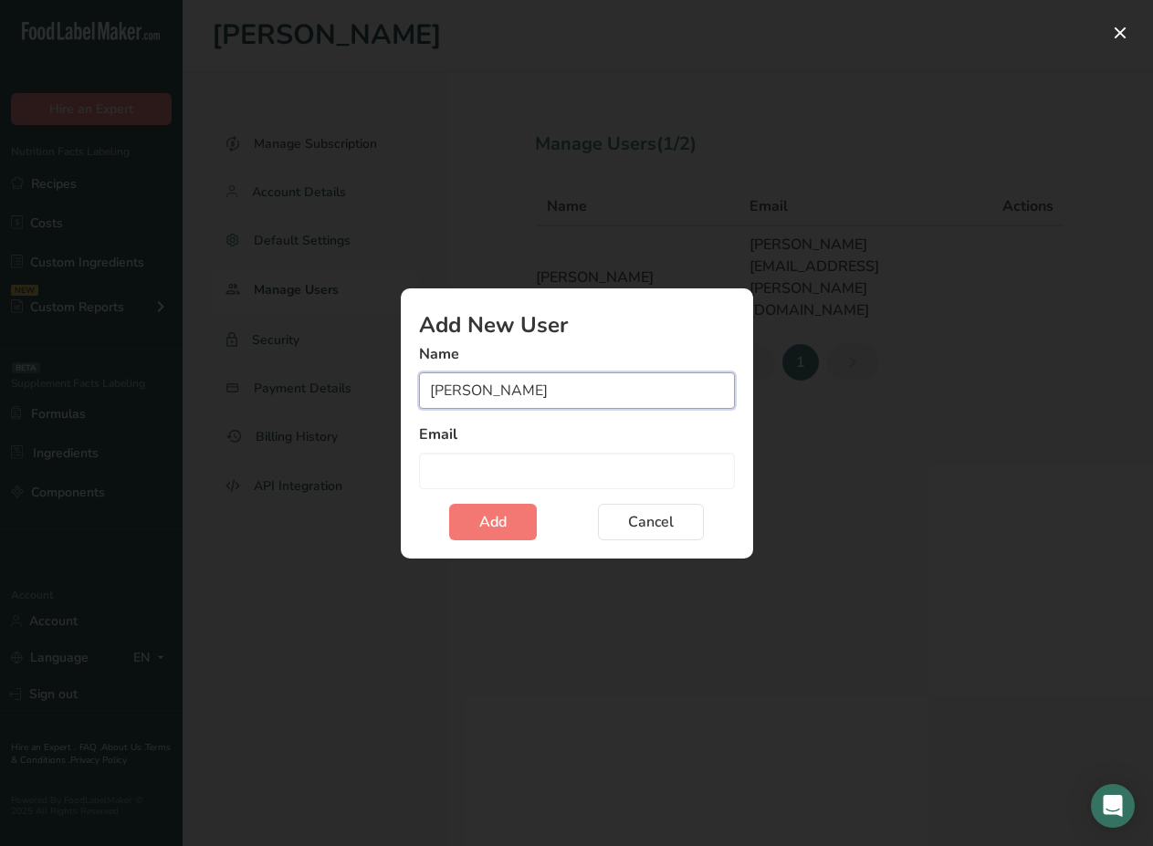
type input "Maria Casamatta"
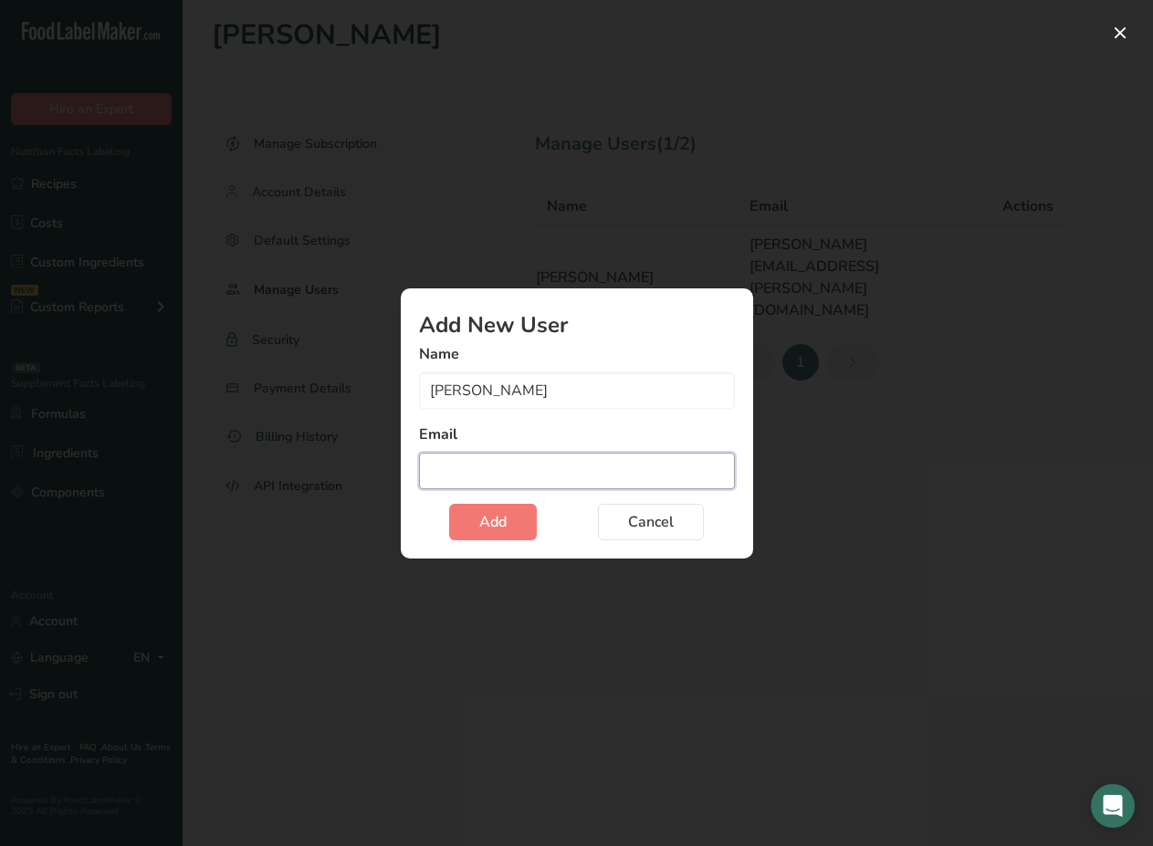
click at [492, 461] on input "Add user modal" at bounding box center [577, 471] width 316 height 37
paste input "maria@bryanjohnson.com"
type input "[PERSON_NAME][EMAIL_ADDRESS][DOMAIN_NAME]"
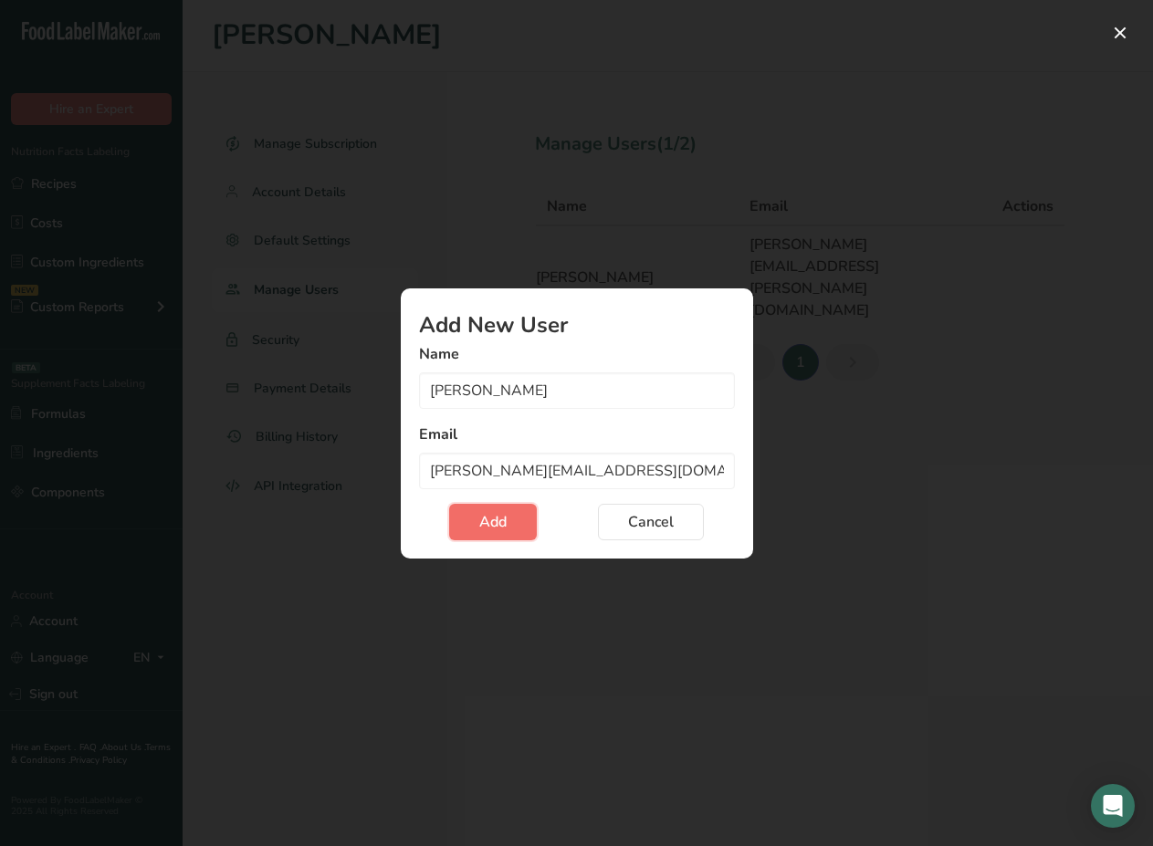
click at [512, 531] on button "Add" at bounding box center [493, 522] width 88 height 37
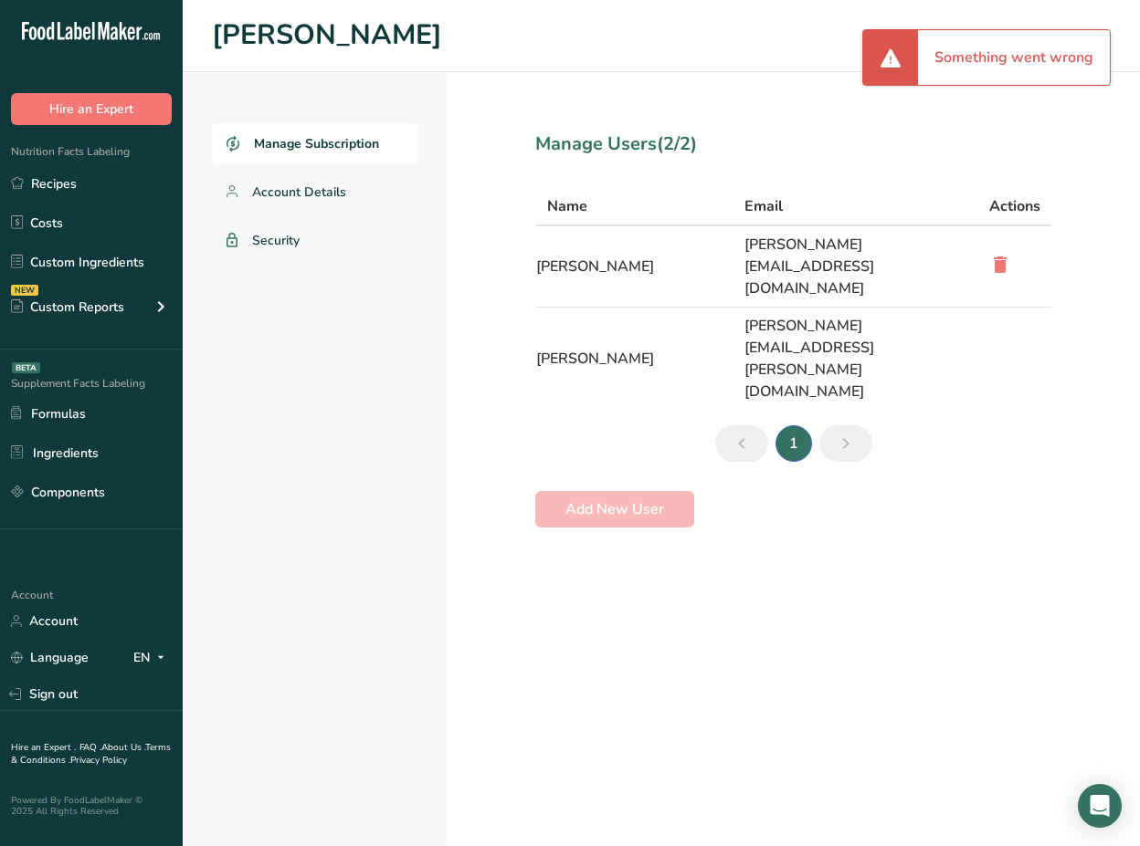
click at [347, 151] on span "Manage Subscription" at bounding box center [316, 143] width 125 height 19
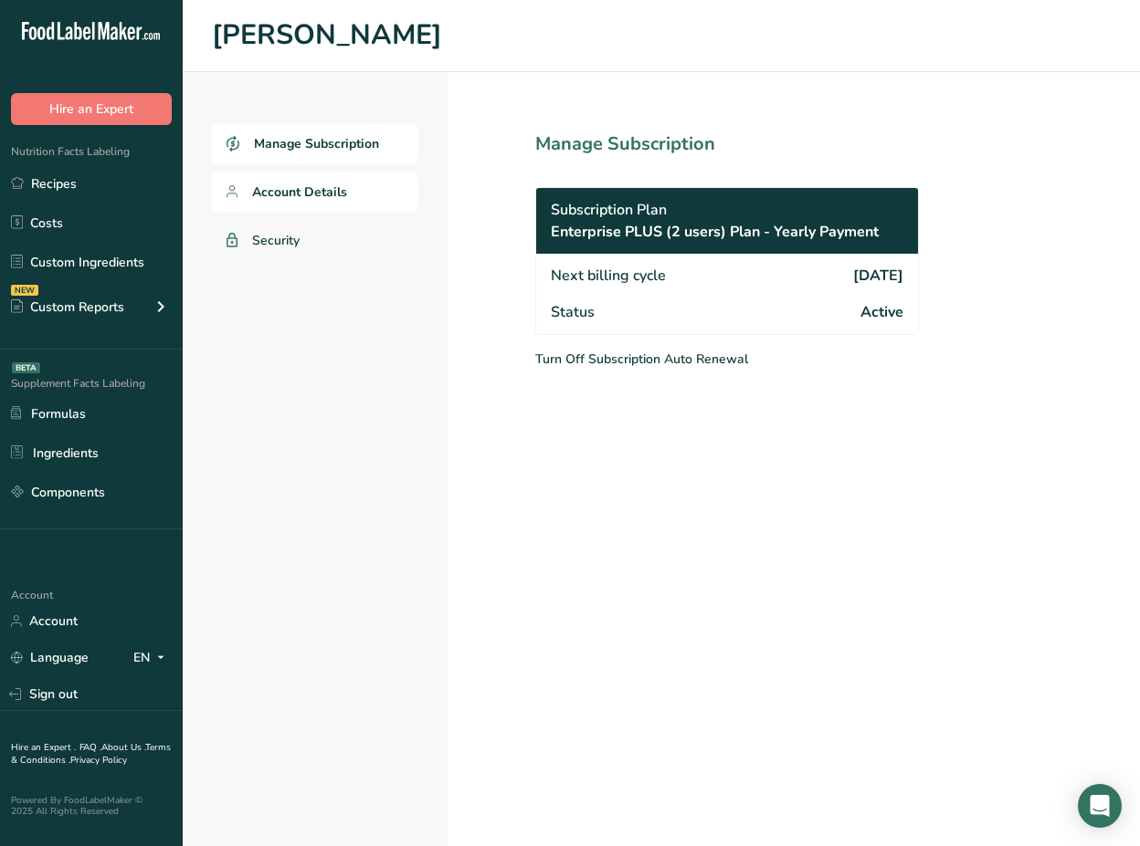
click at [336, 203] on link "Account Details" at bounding box center [315, 192] width 206 height 41
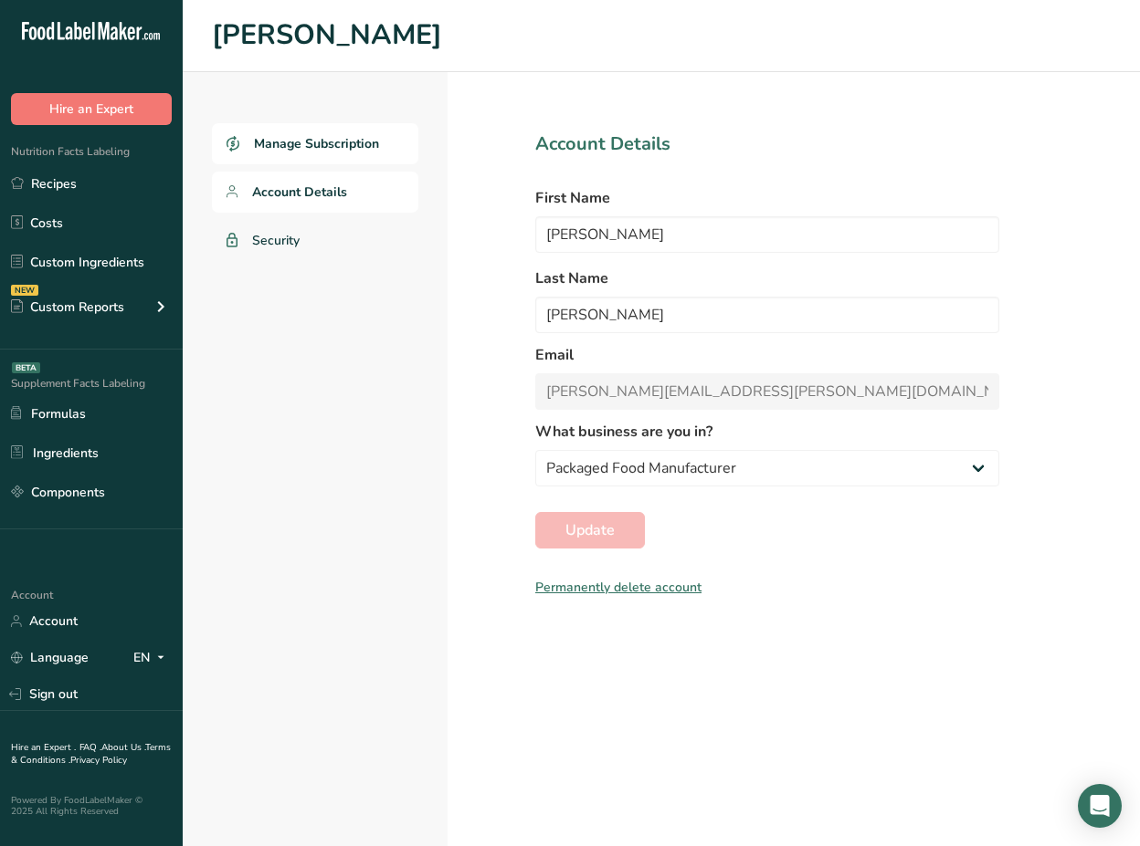
click at [348, 146] on span "Manage Subscription" at bounding box center [316, 143] width 125 height 19
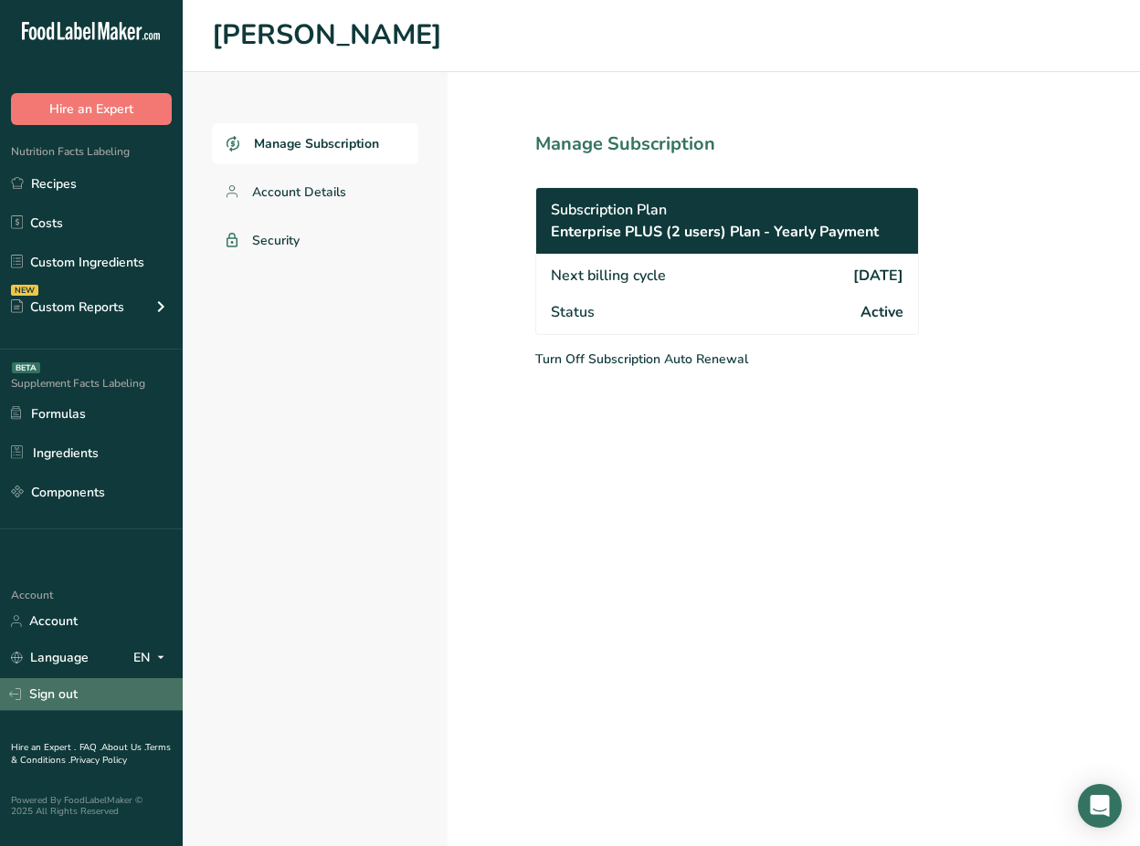
click at [83, 706] on link "Sign out" at bounding box center [91, 694] width 183 height 32
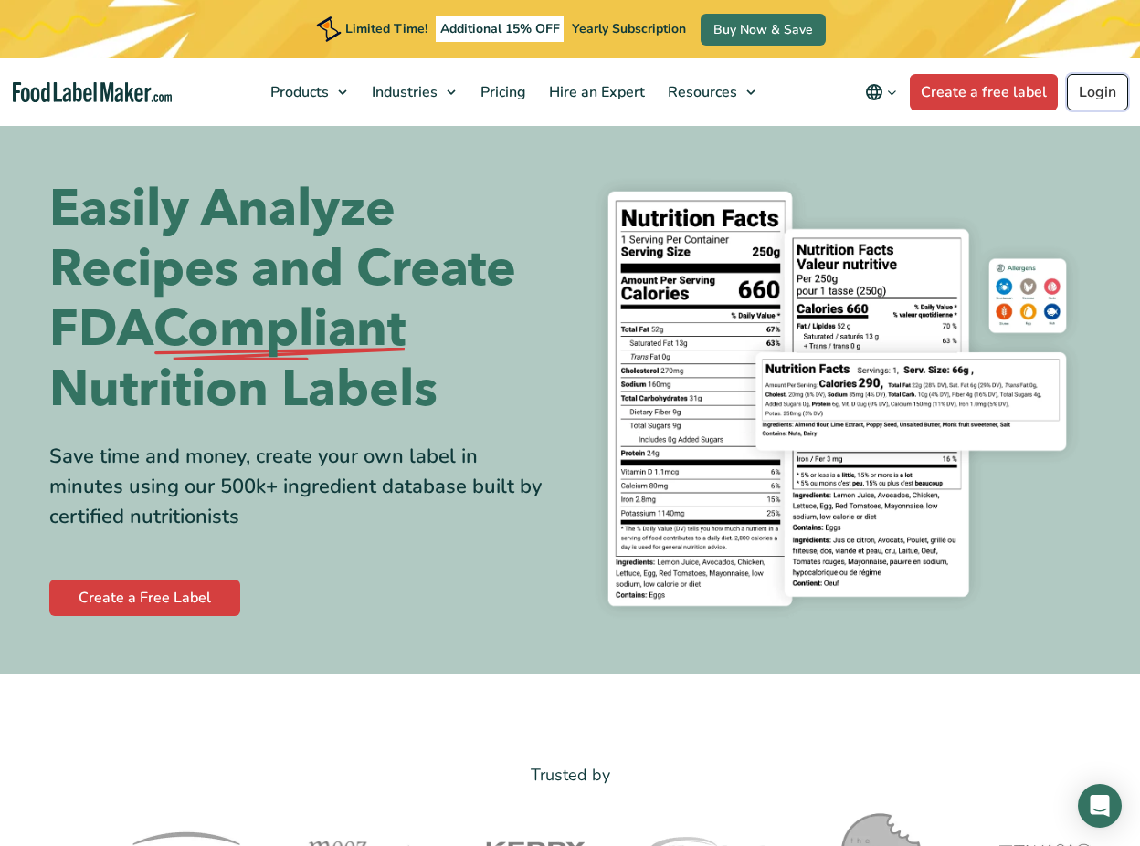
click at [1098, 90] on link "Login" at bounding box center [1097, 92] width 61 height 37
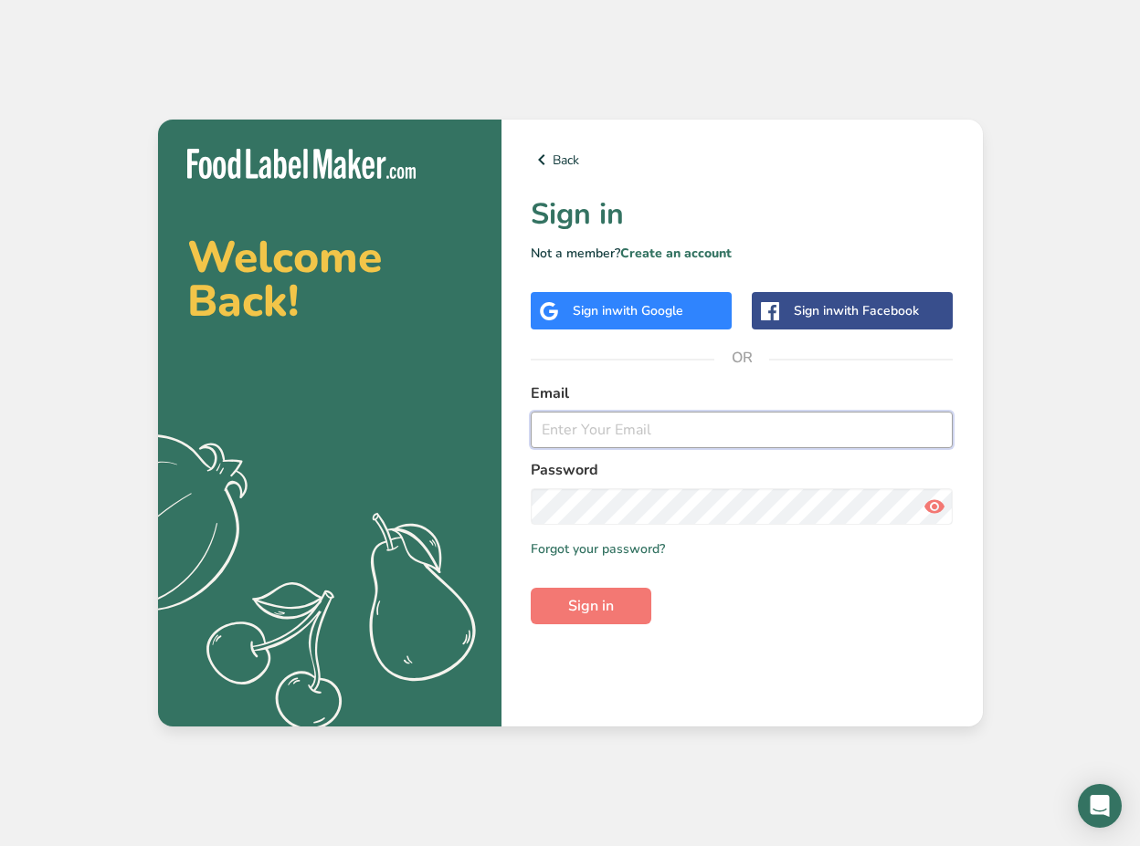
type input "[PERSON_NAME][EMAIL_ADDRESS][DOMAIN_NAME]"
click at [640, 437] on input "[PERSON_NAME][EMAIL_ADDRESS][DOMAIN_NAME]" at bounding box center [742, 430] width 423 height 37
click at [640, 437] on input "Abdulrahman@foodlabelmaker.com" at bounding box center [742, 430] width 423 height 37
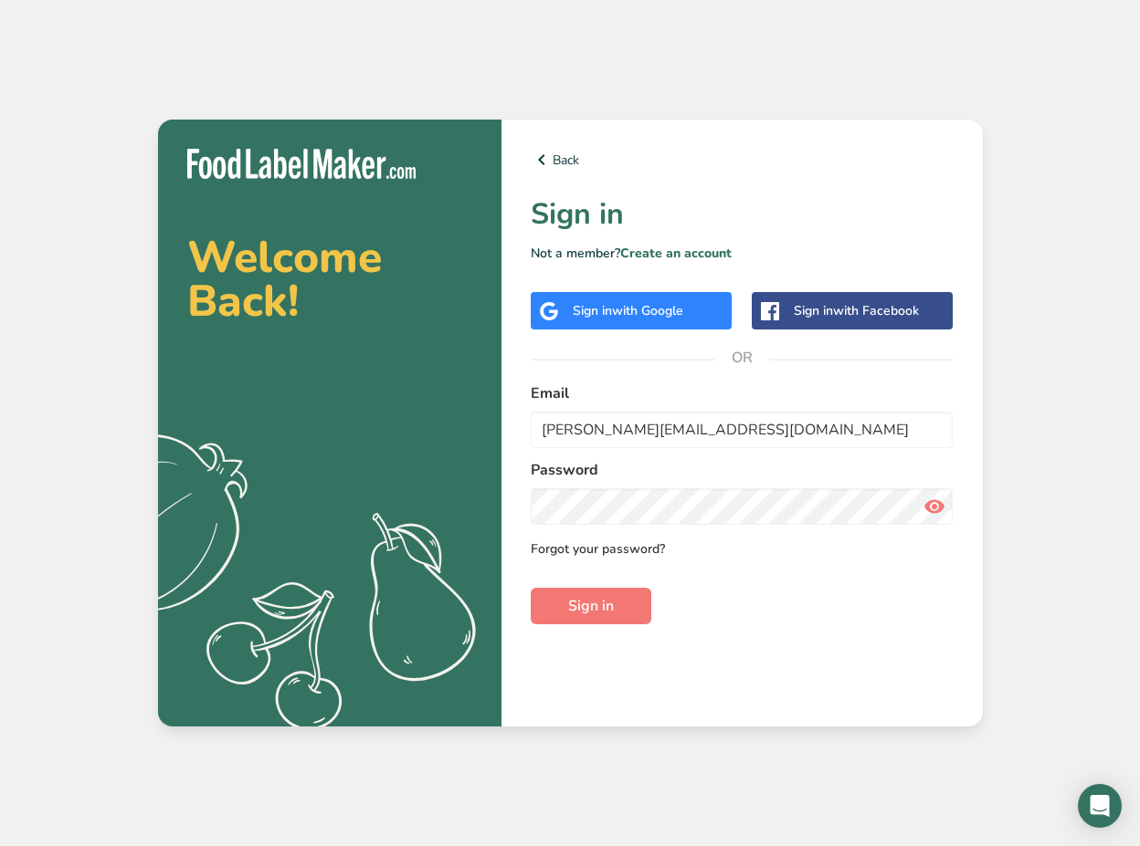
click at [630, 549] on link "Forgot your password?" at bounding box center [598, 549] width 134 height 19
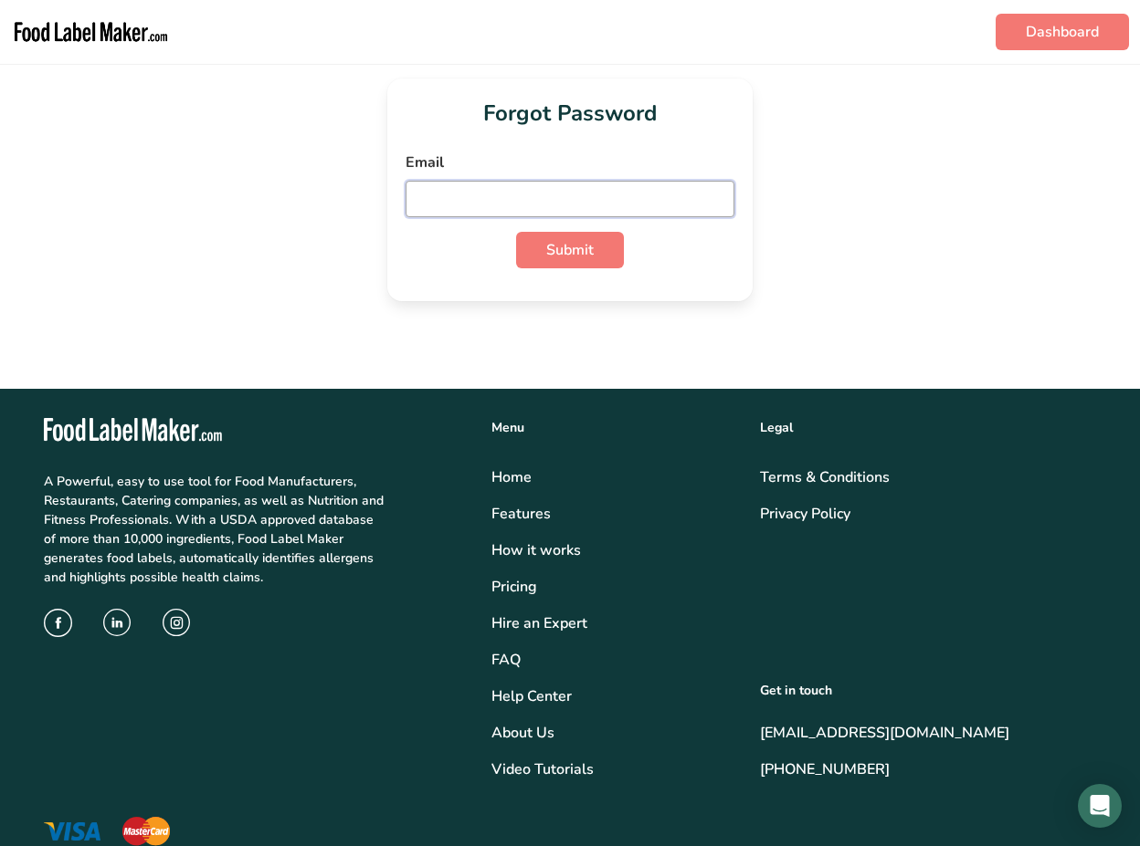
click at [473, 216] on input "email" at bounding box center [569, 199] width 329 height 37
paste input "maria@bryanjohnson.com"
type input "maria@bryanjohnson.com"
click at [595, 249] on button "Submit" at bounding box center [570, 250] width 108 height 37
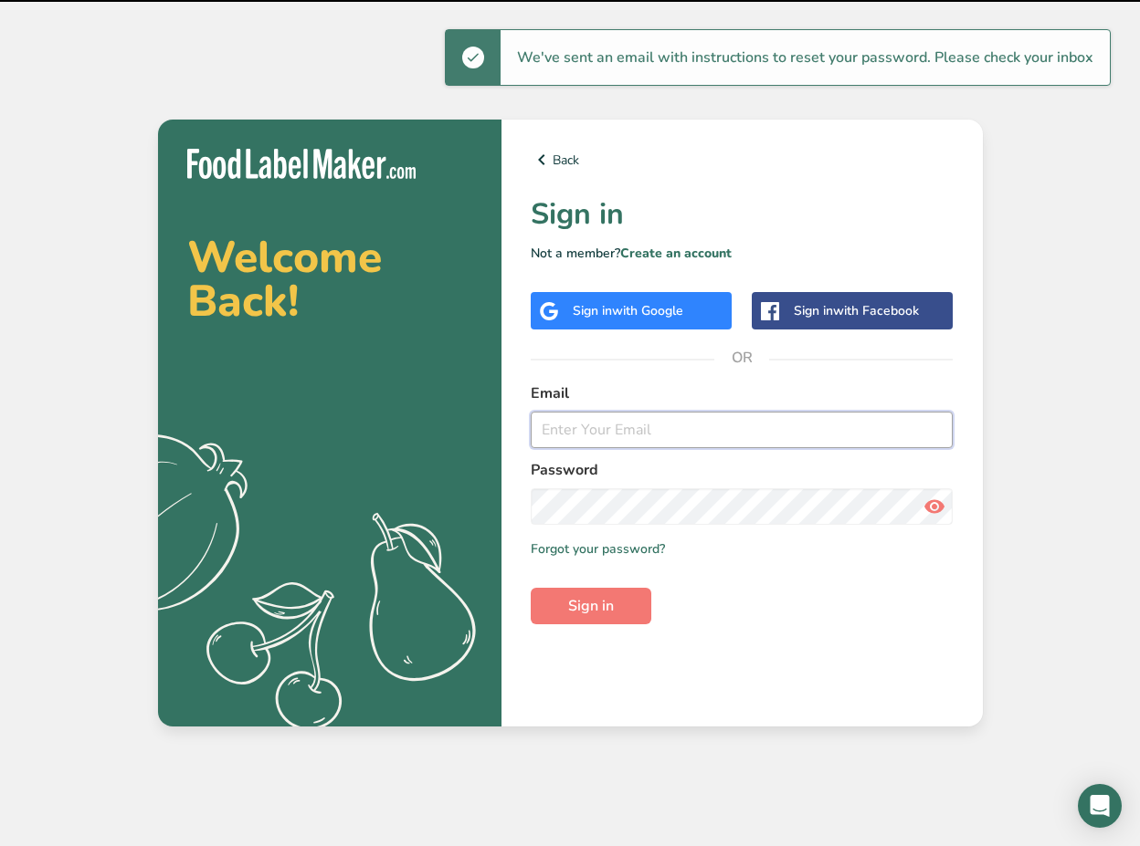
type input "Abdulrahman@foodlabelmaker.com"
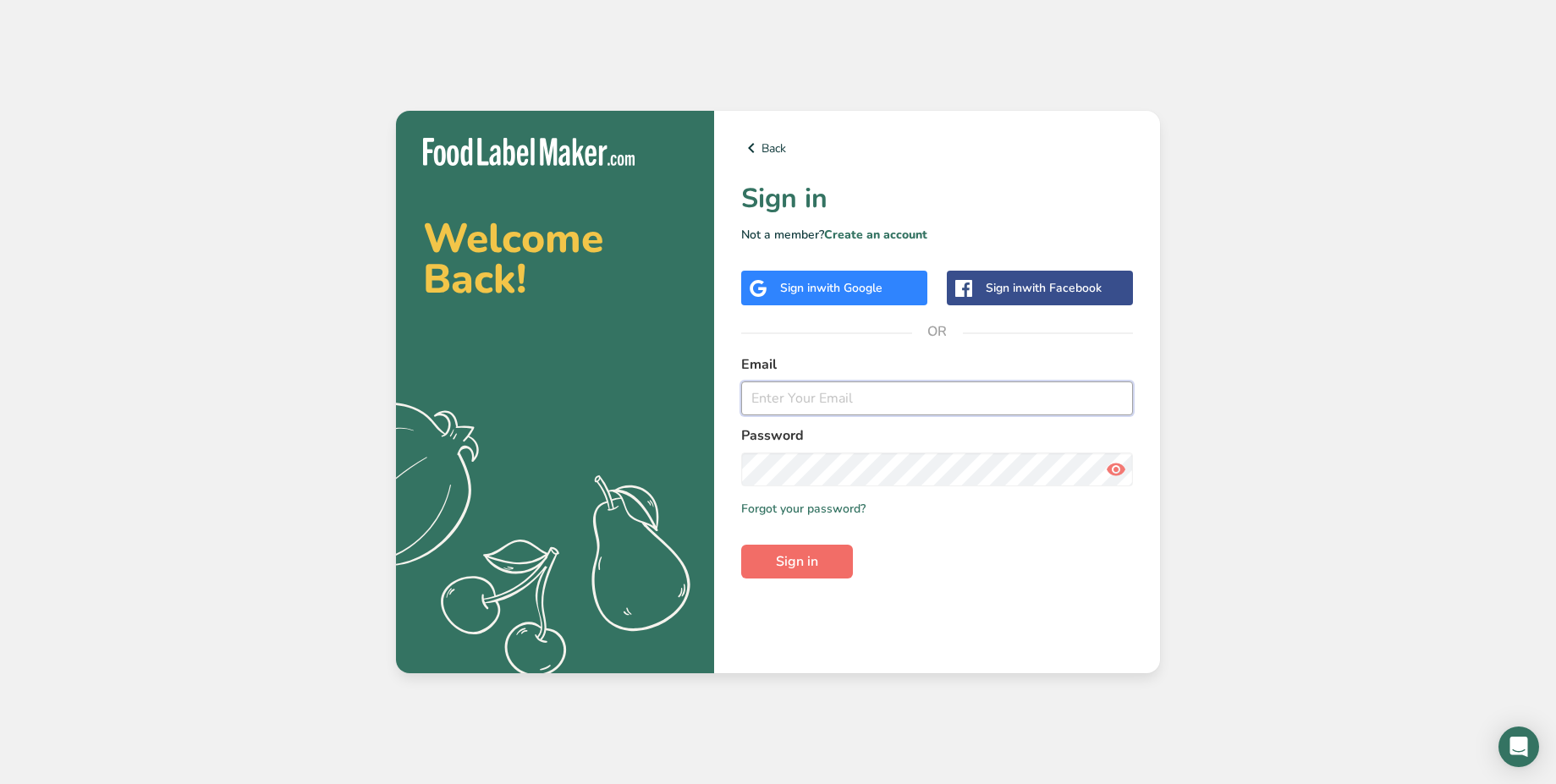
type input "[PERSON_NAME][EMAIL_ADDRESS][DOMAIN_NAME]"
click at [792, 570] on span "Sign in" at bounding box center [797, 562] width 43 height 20
